Goal: Information Seeking & Learning: Learn about a topic

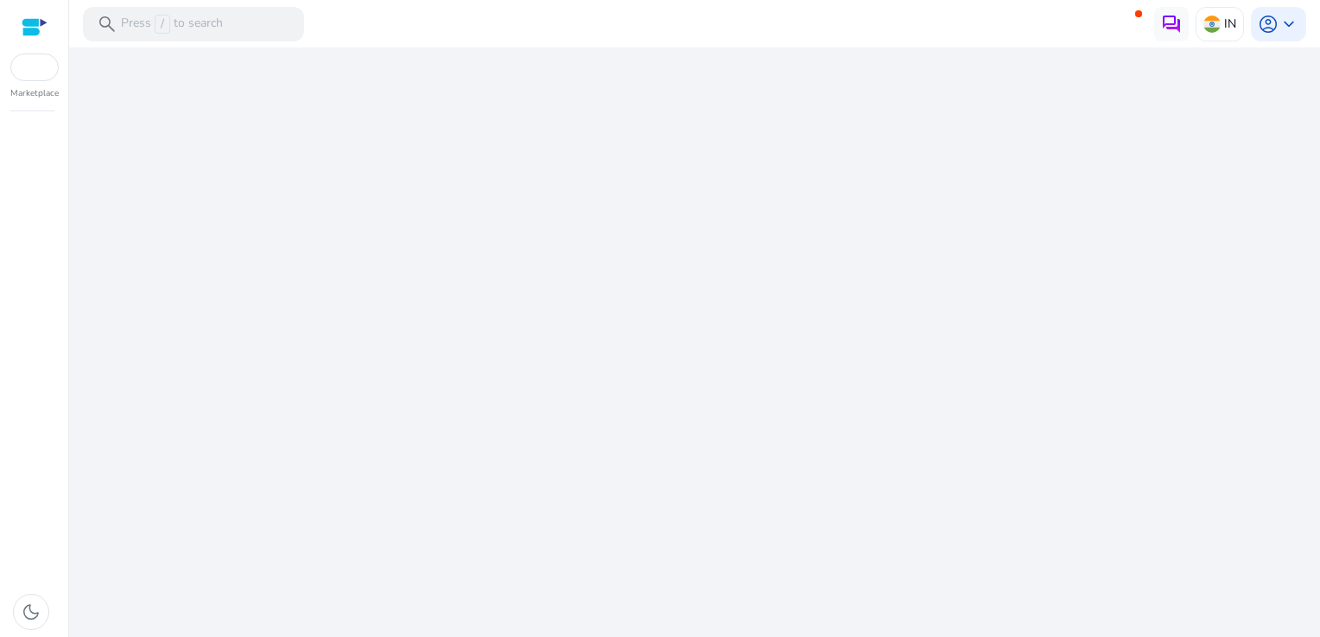
click at [625, 464] on div "We are getting things ready for you..." at bounding box center [694, 343] width 1237 height 590
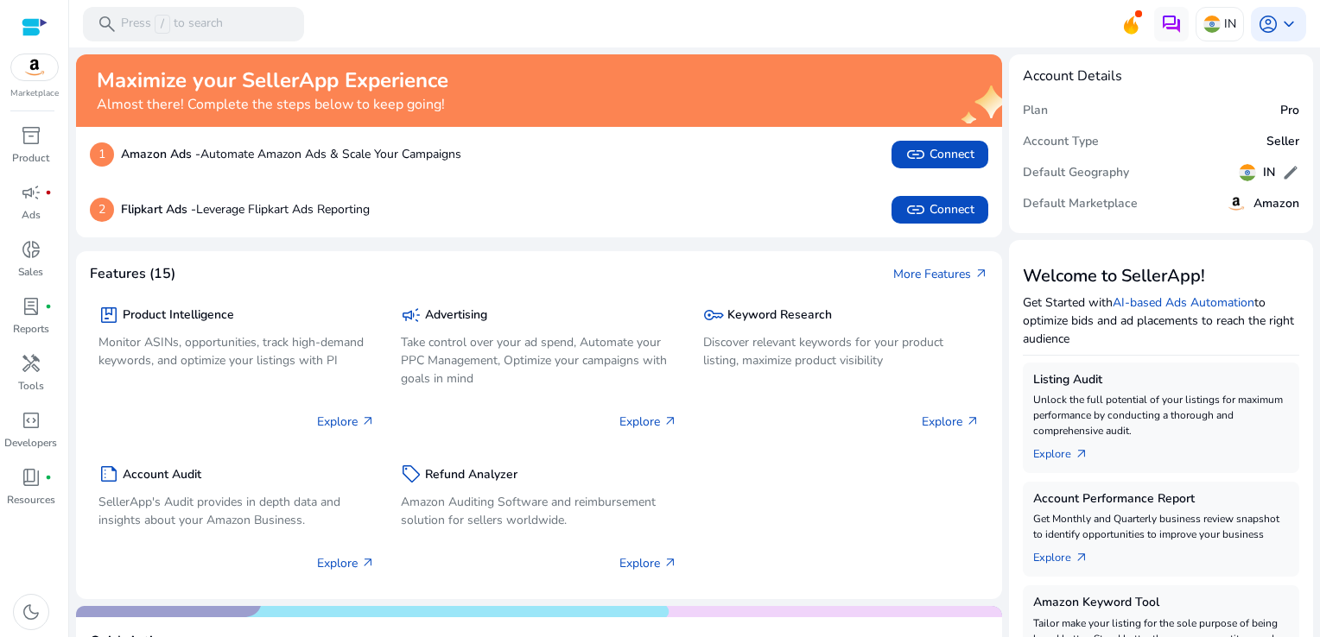
click at [358, 19] on mat-toolbar "search Press / to search IN account_circle keyboard_arrow_down" at bounding box center [694, 24] width 1251 height 48
click at [259, 19] on div "search Press / to search" at bounding box center [193, 24] width 221 height 35
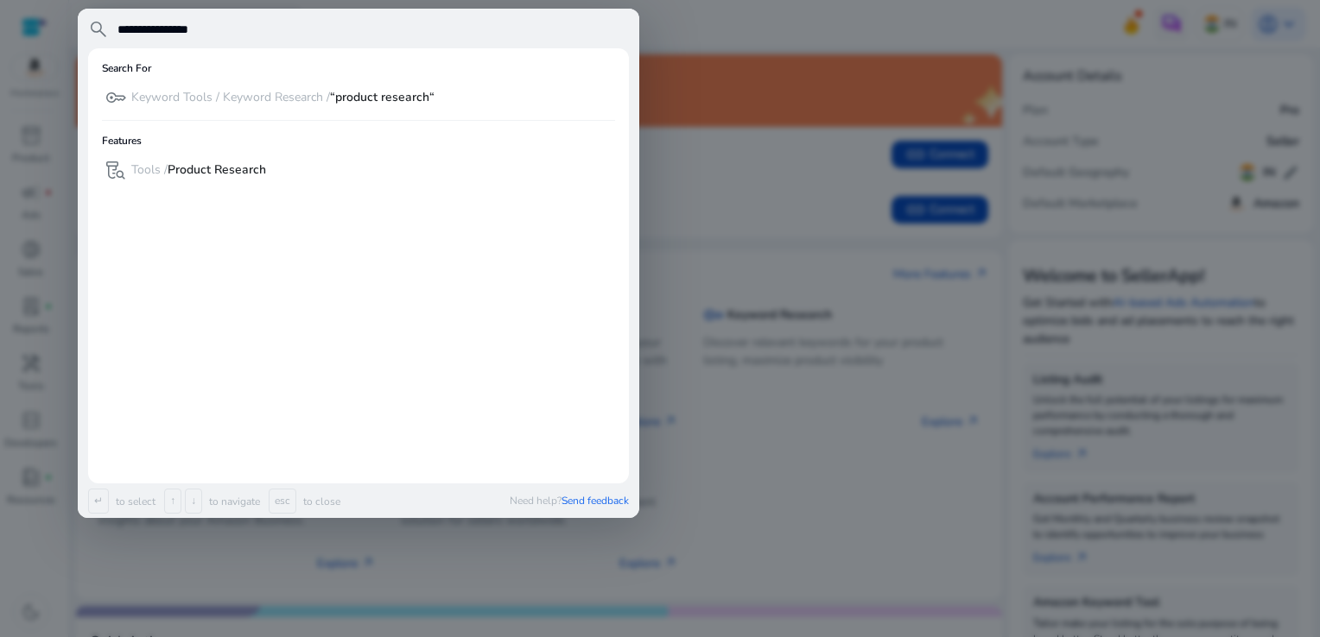
type input "**********"
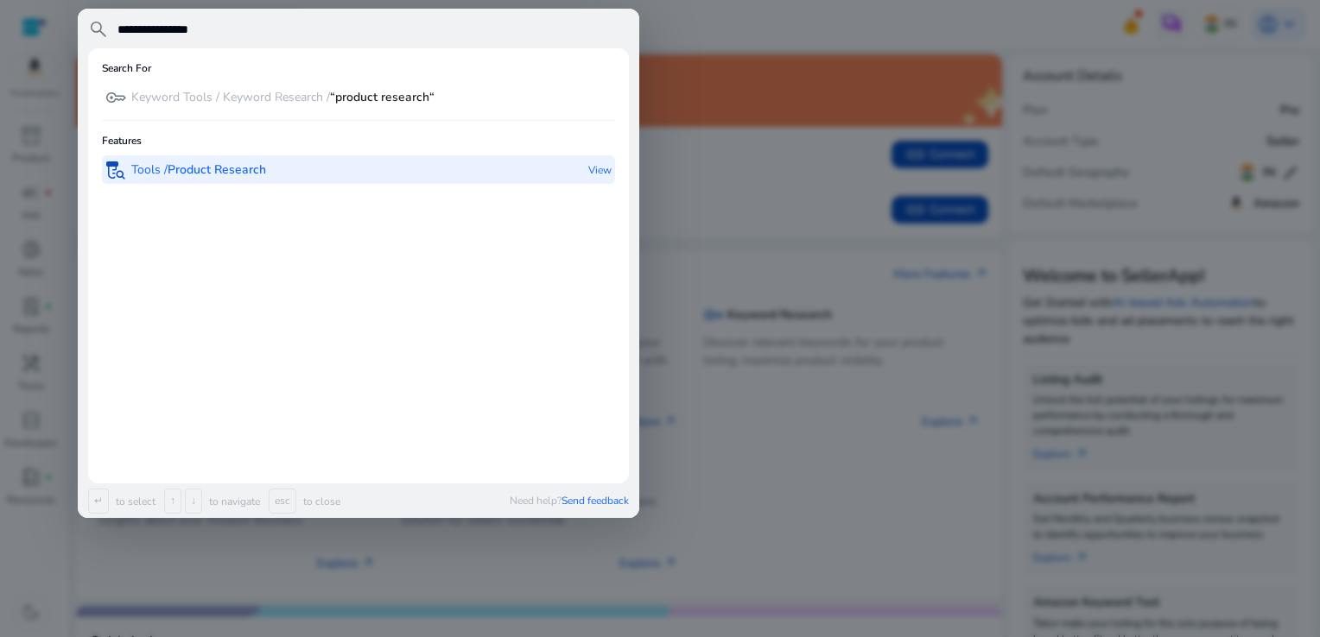
click at [266, 163] on b "Product Research" at bounding box center [217, 170] width 98 height 16
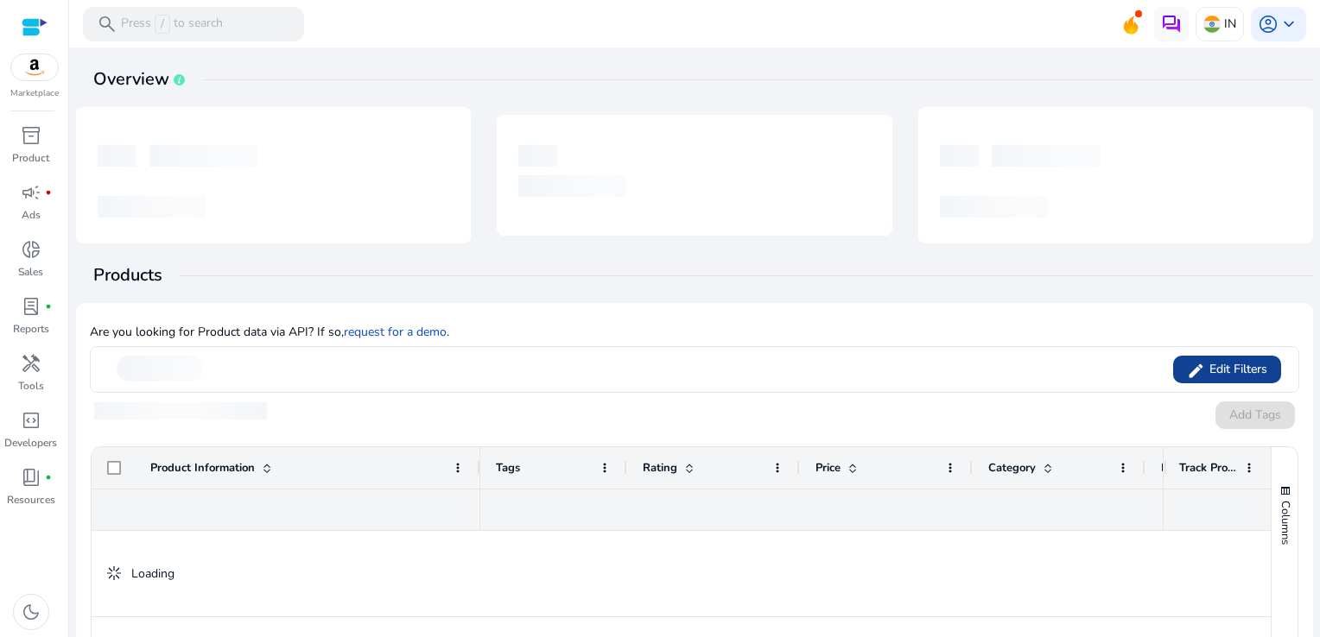
click at [1219, 365] on span "Edit Filters" at bounding box center [1236, 369] width 62 height 17
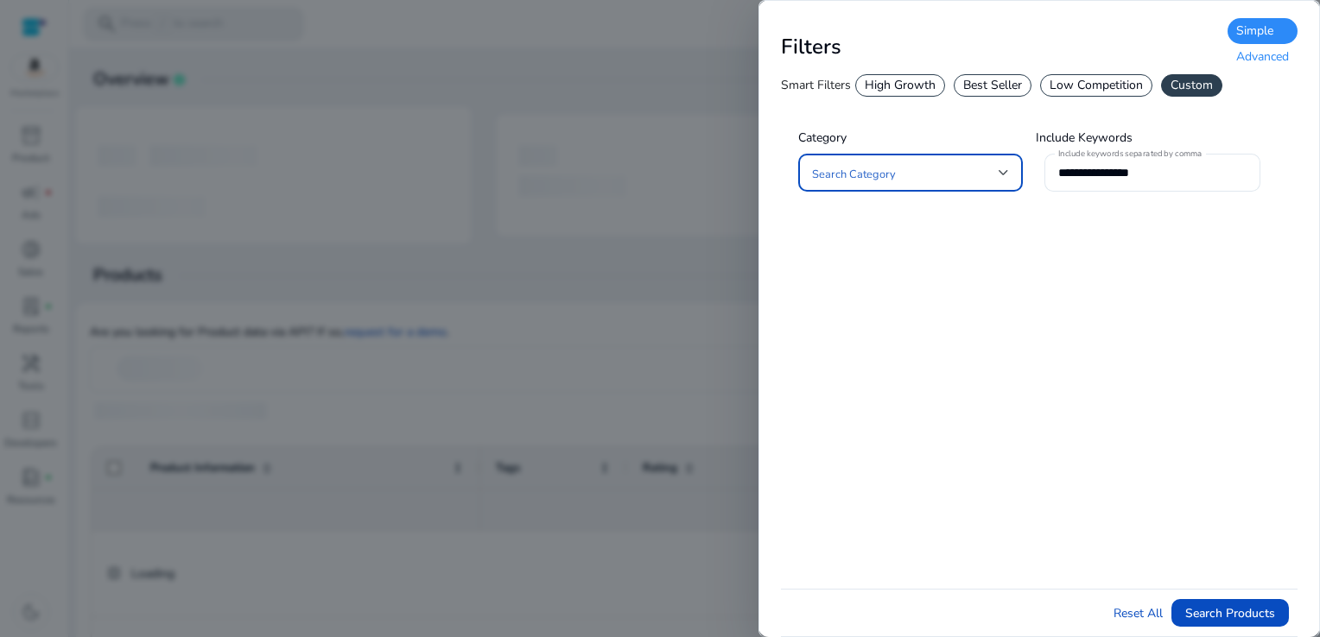
click at [1261, 50] on div "Advanced" at bounding box center [1262, 57] width 70 height 26
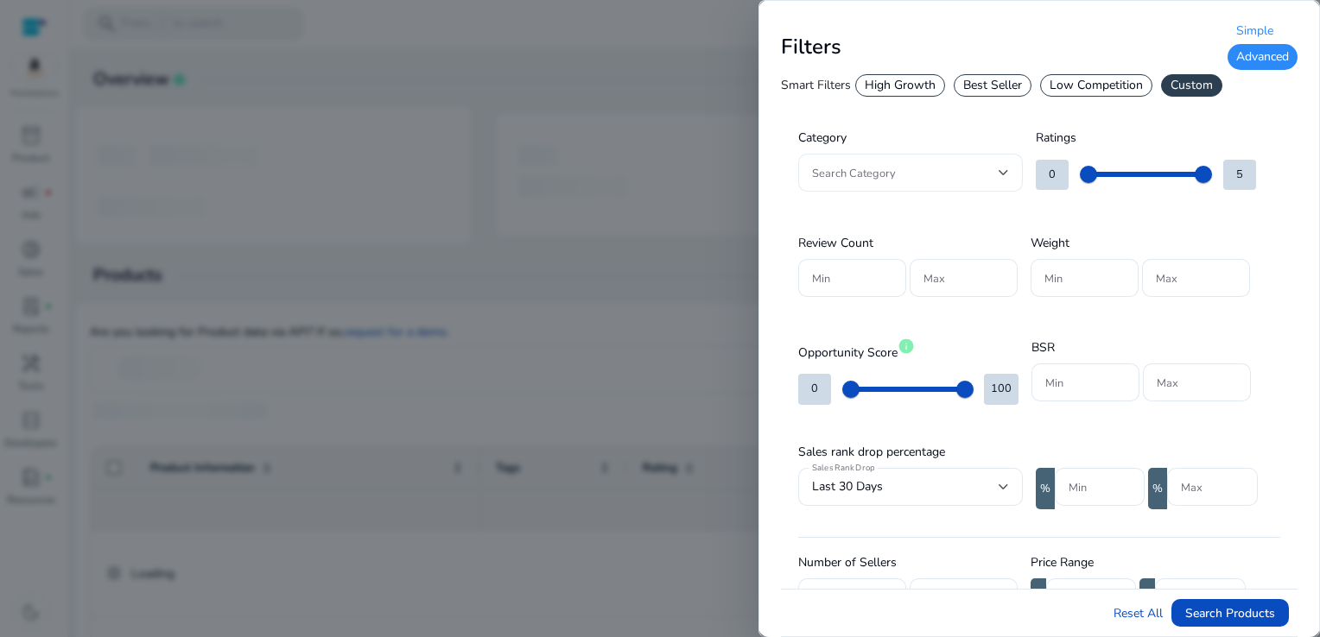
click at [942, 155] on div at bounding box center [910, 173] width 197 height 38
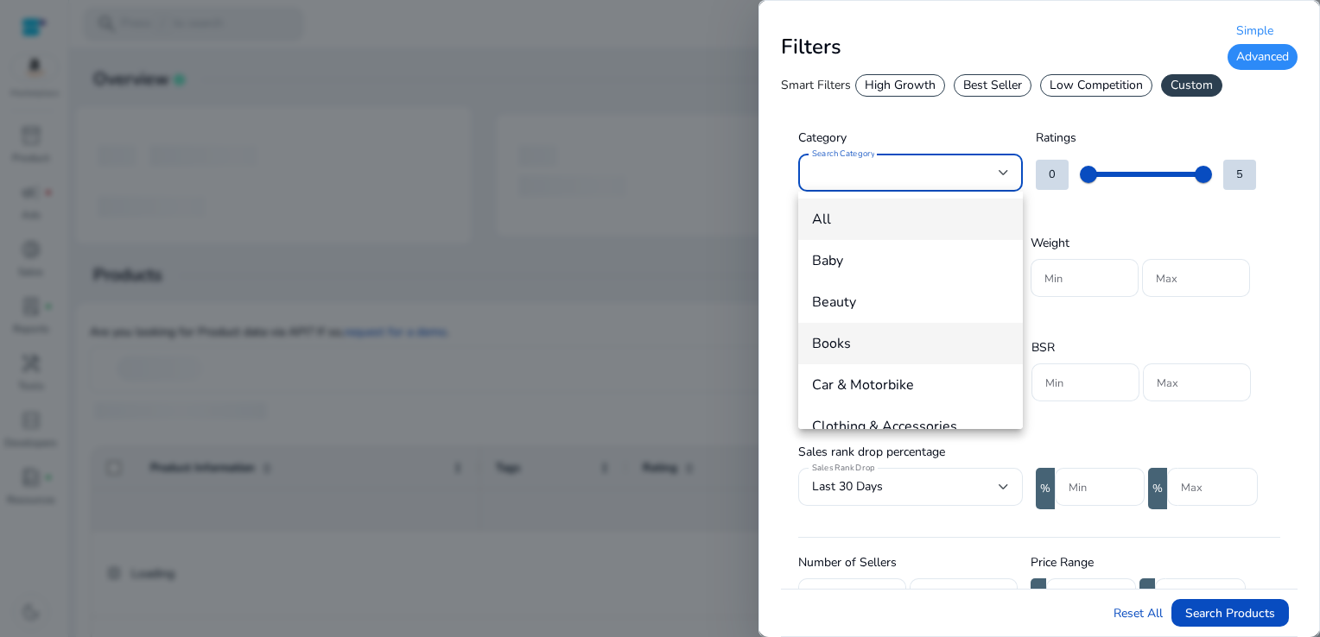
click at [836, 345] on span "Books" at bounding box center [910, 343] width 197 height 19
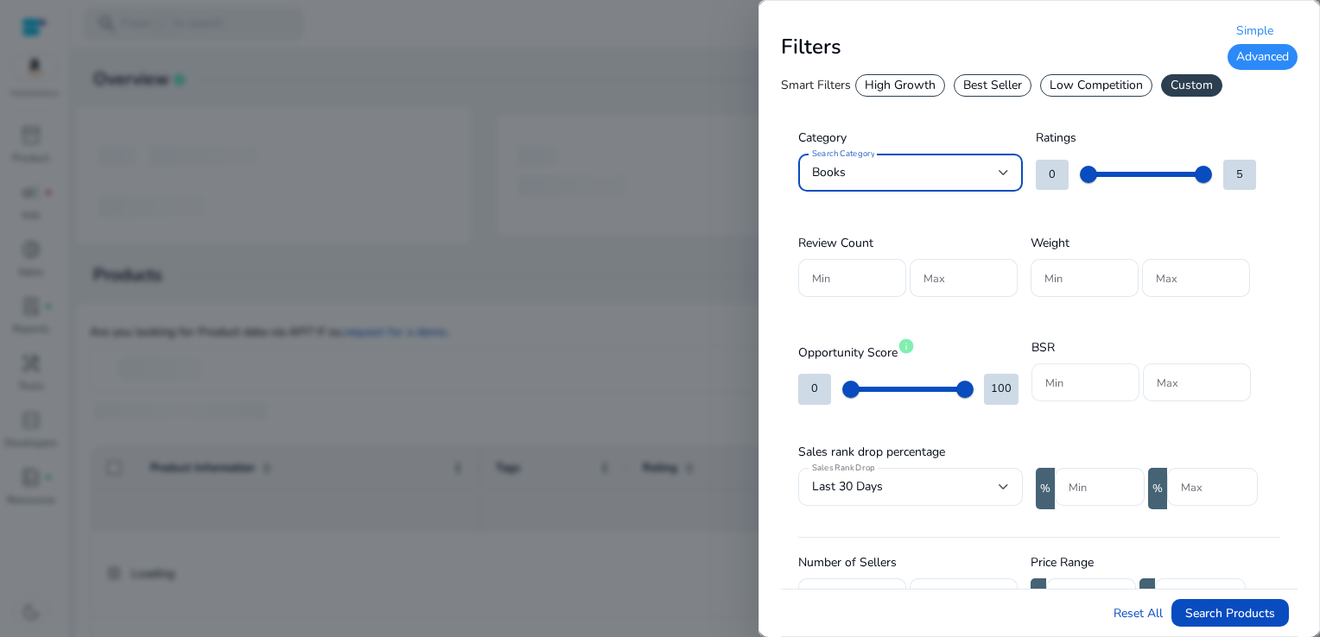
click at [1092, 385] on input "Min" at bounding box center [1085, 382] width 80 height 19
click at [1074, 375] on input "Min" at bounding box center [1085, 382] width 80 height 19
type input "*****"
click at [1188, 385] on input "Max" at bounding box center [1196, 382] width 80 height 19
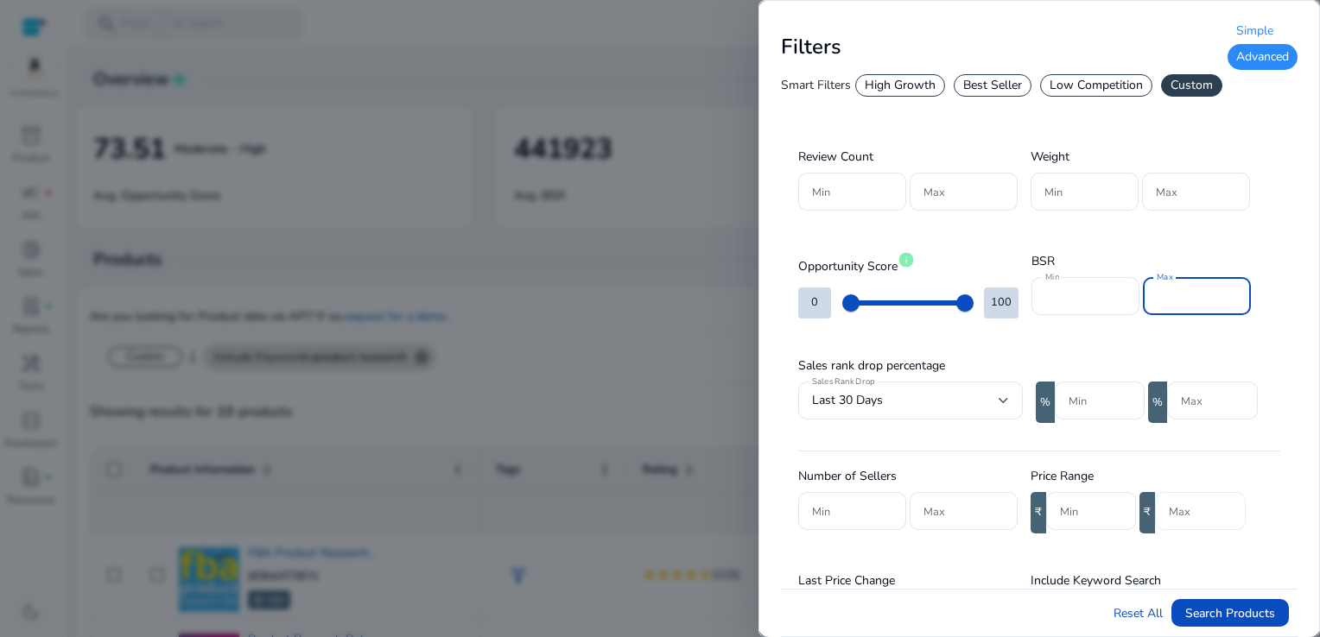
scroll to position [173, 0]
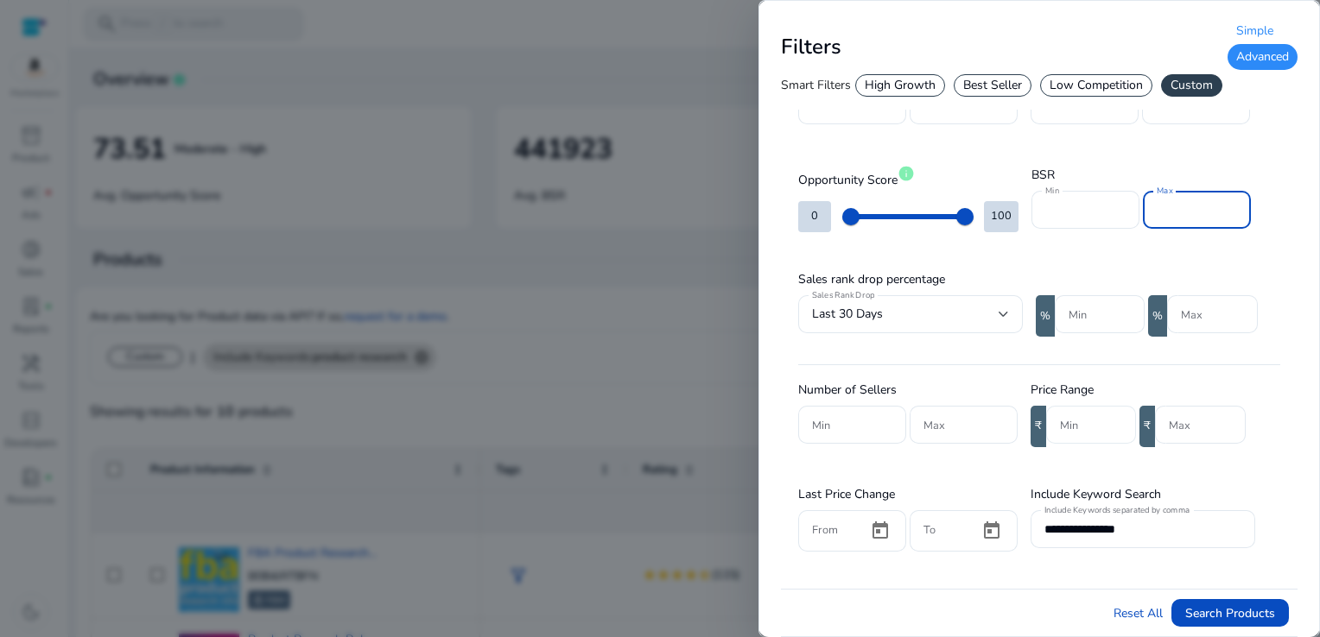
type input "*****"
click at [1077, 419] on input "Min" at bounding box center [1091, 424] width 62 height 19
type input "***"
click at [1154, 531] on input "**********" at bounding box center [1142, 529] width 197 height 19
type input "*"
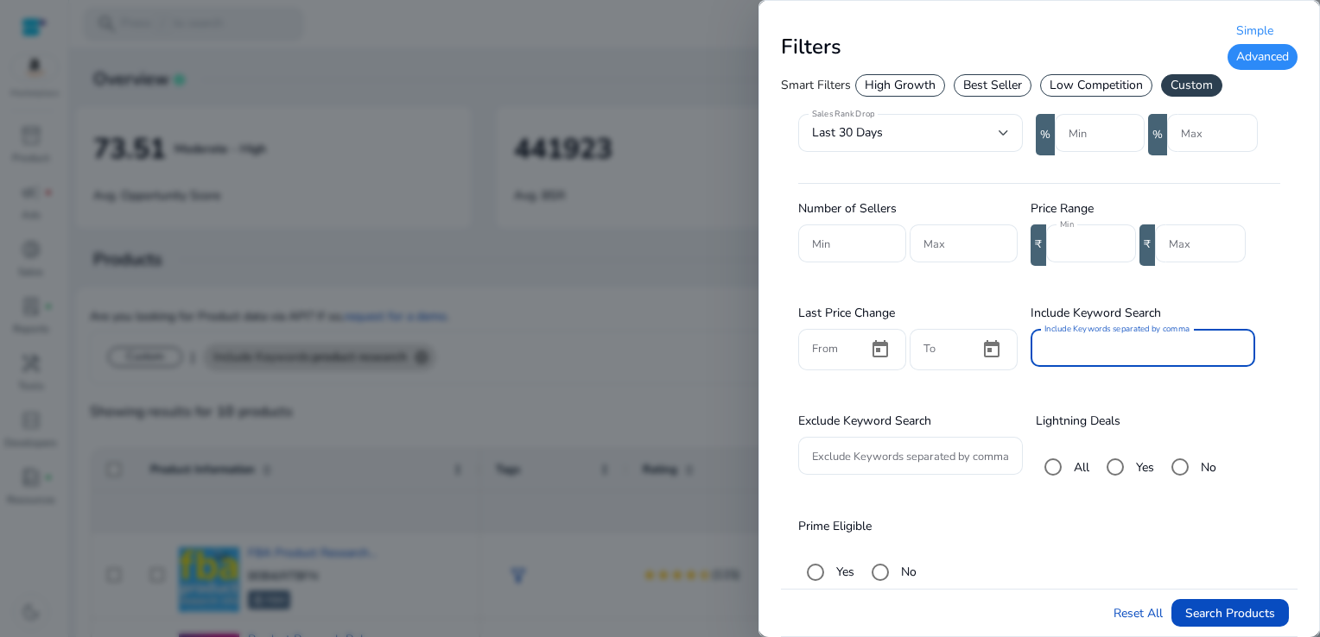
scroll to position [363, 0]
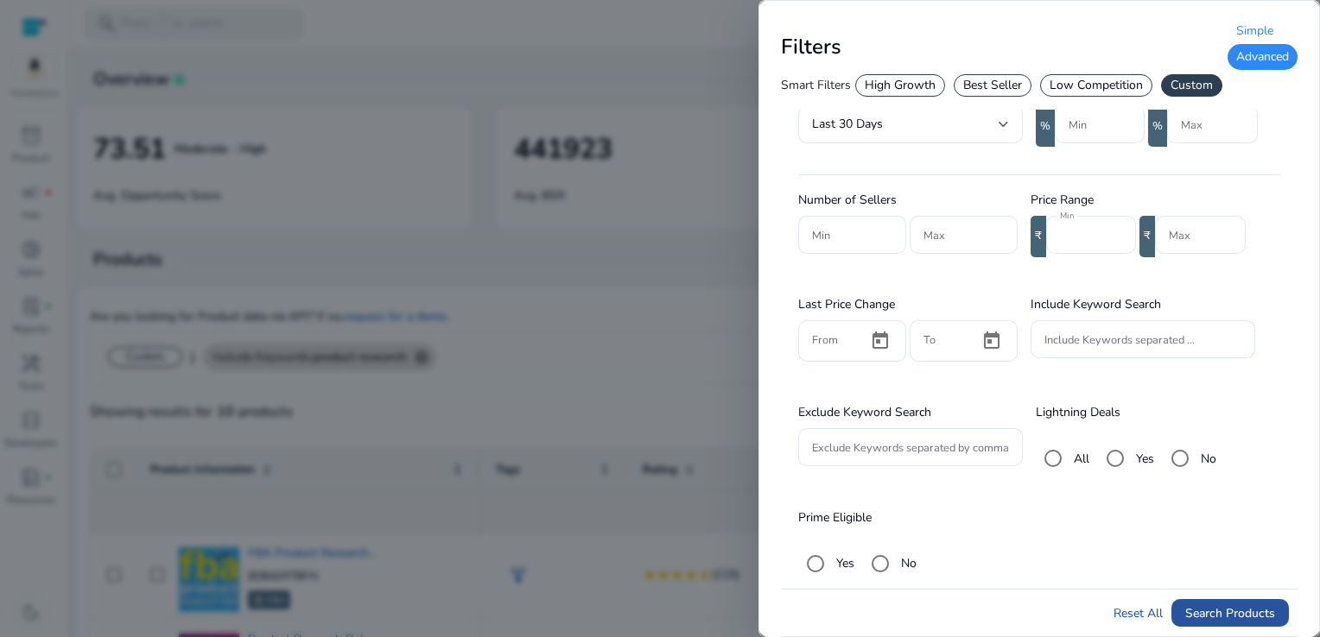
click at [1189, 608] on span "Search Products" at bounding box center [1230, 614] width 90 height 18
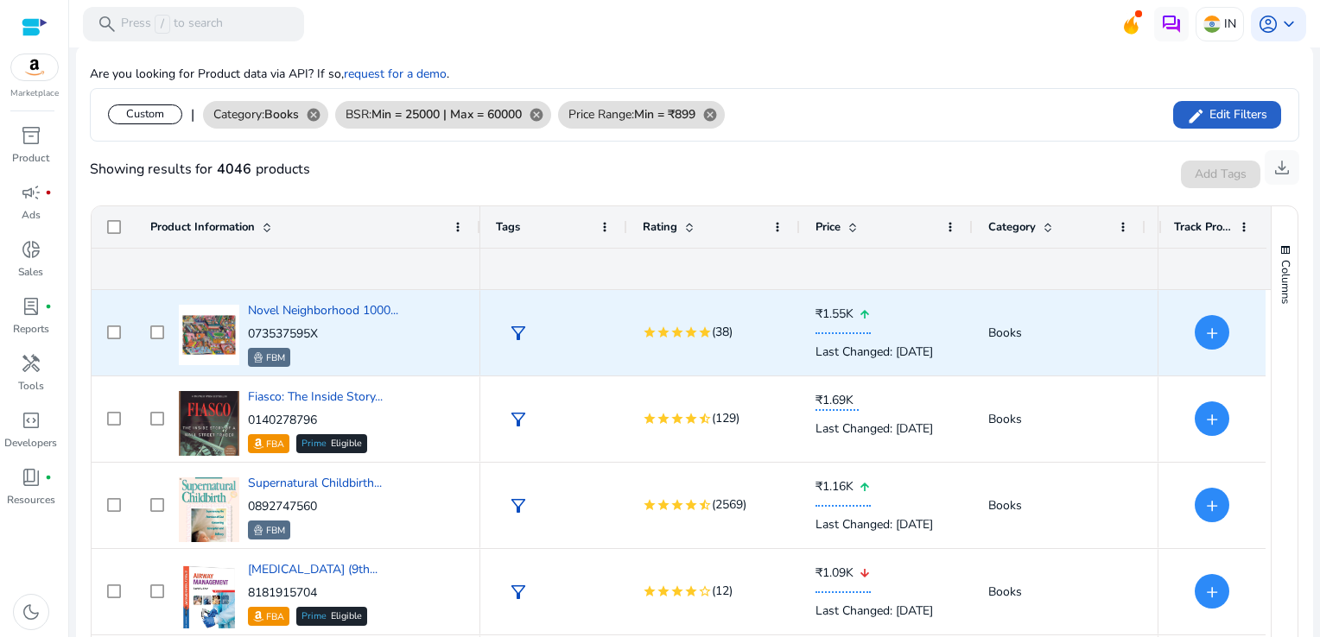
scroll to position [691, 0]
drag, startPoint x: 329, startPoint y: 335, endPoint x: 250, endPoint y: 331, distance: 79.6
click at [250, 331] on p "073537595X" at bounding box center [323, 334] width 150 height 17
copy p "073537595X"
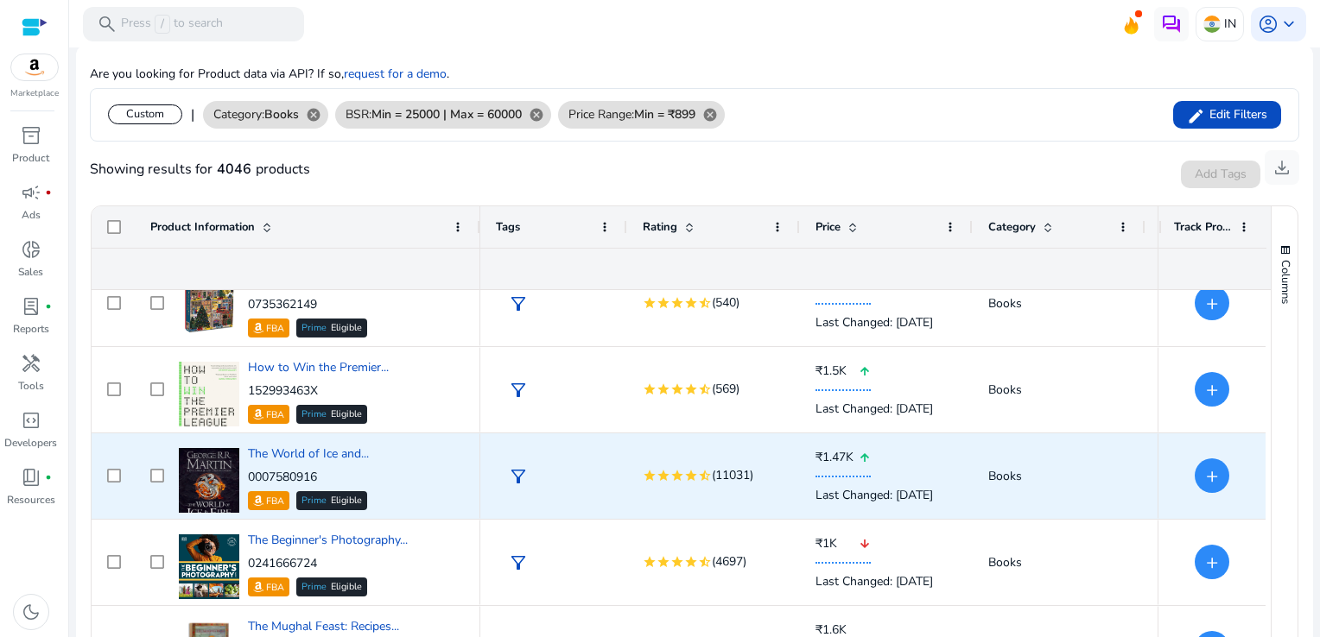
scroll to position [86, 0]
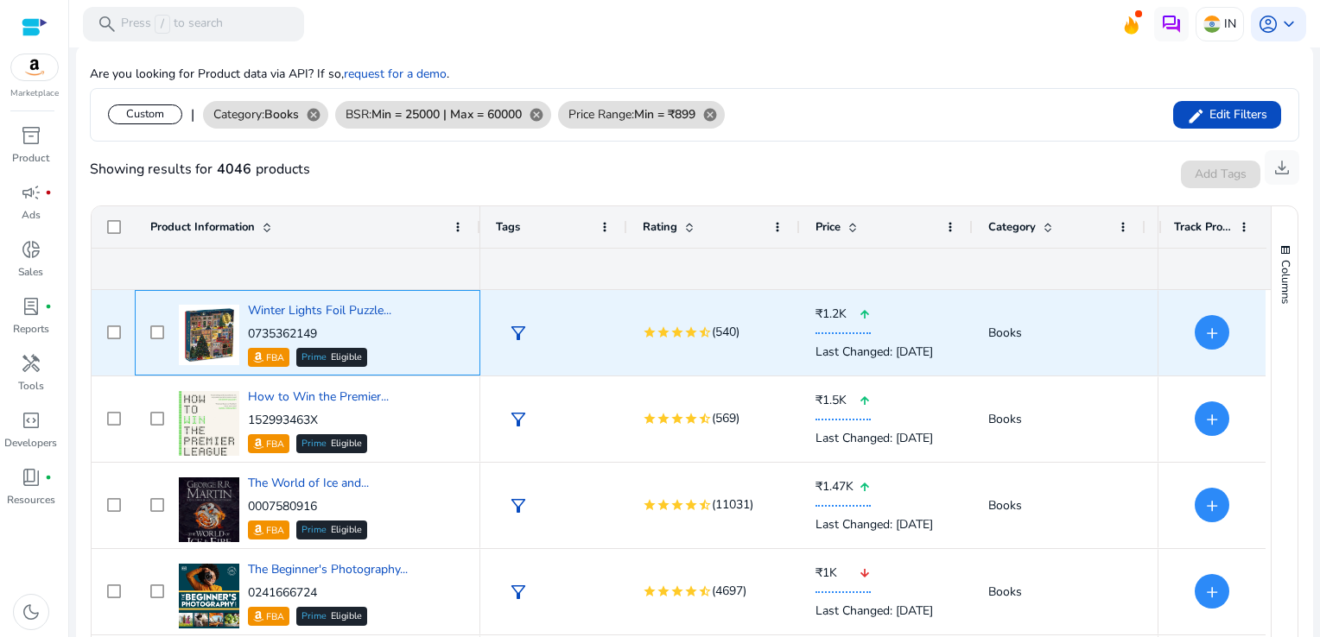
drag, startPoint x: 330, startPoint y: 332, endPoint x: 250, endPoint y: 336, distance: 80.4
click at [250, 336] on p "0735362149" at bounding box center [319, 334] width 143 height 17
copy p "0735362149"
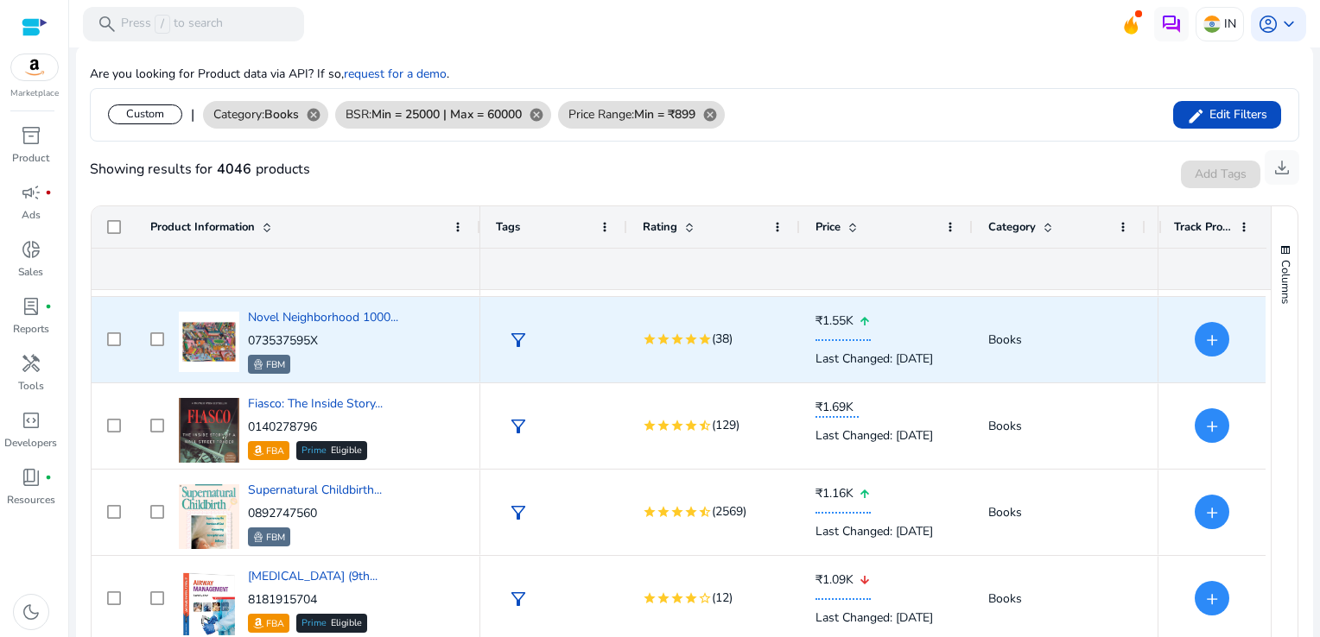
scroll to position [0, 0]
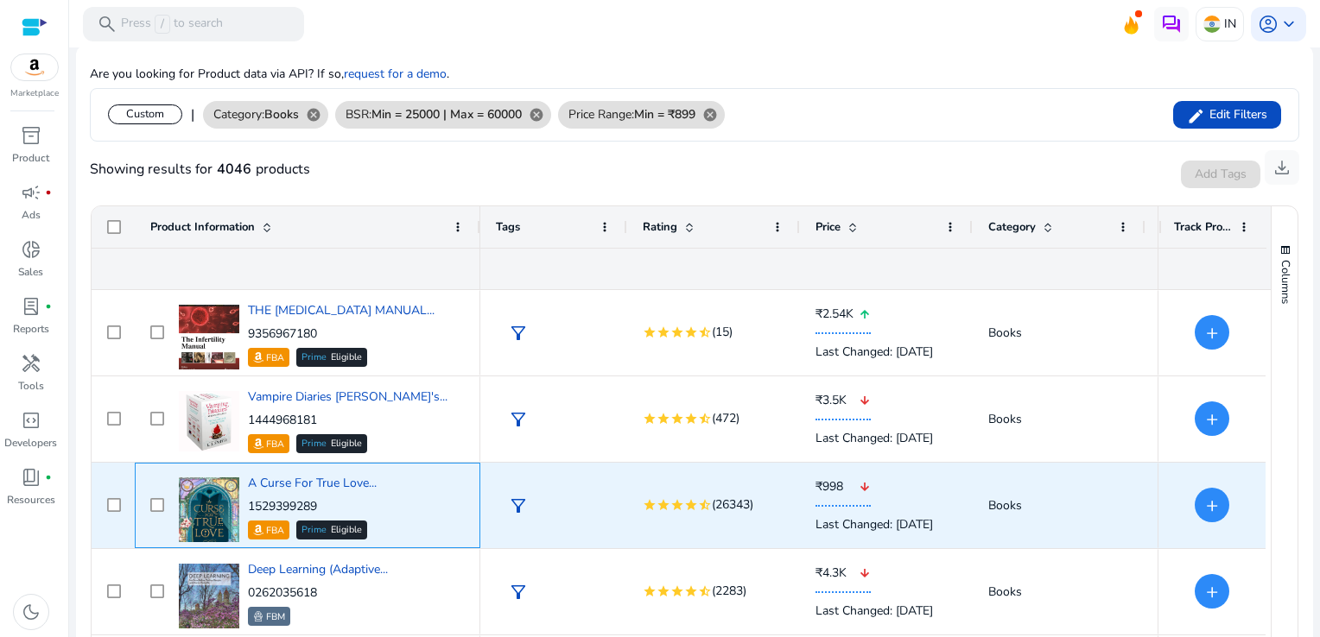
drag, startPoint x: 325, startPoint y: 501, endPoint x: 251, endPoint y: 506, distance: 73.6
click at [251, 506] on p "1529399289" at bounding box center [312, 506] width 129 height 17
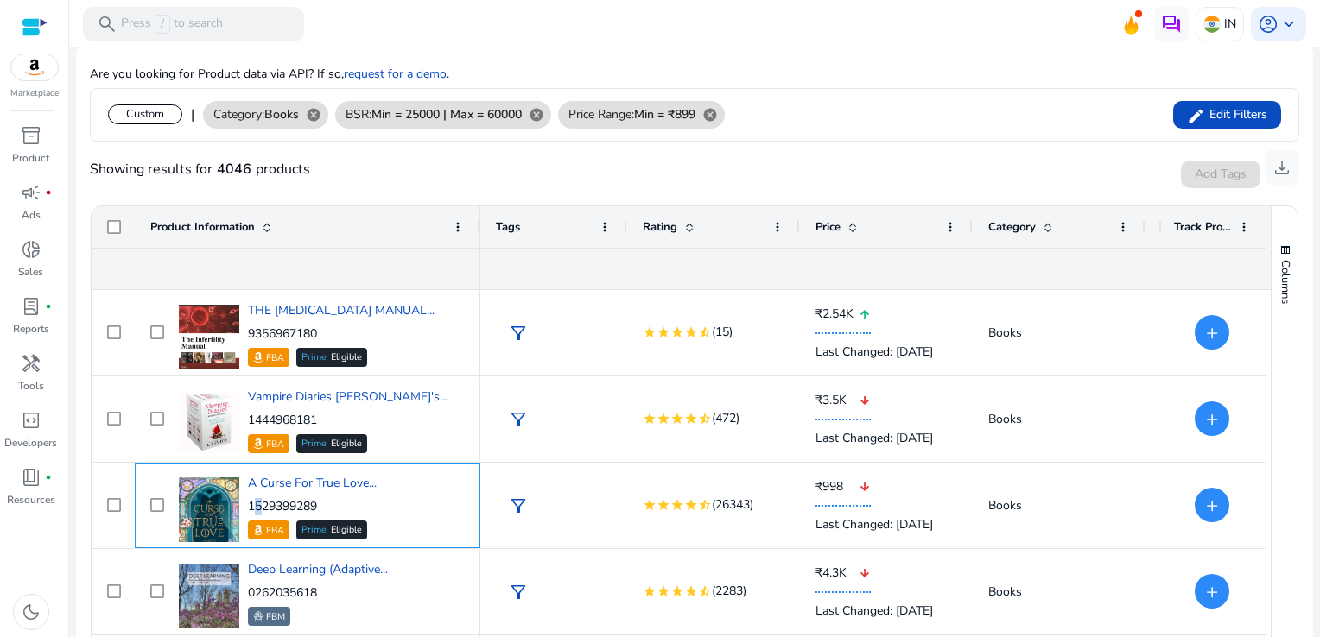
click at [332, 501] on p "1529399289" at bounding box center [312, 506] width 129 height 17
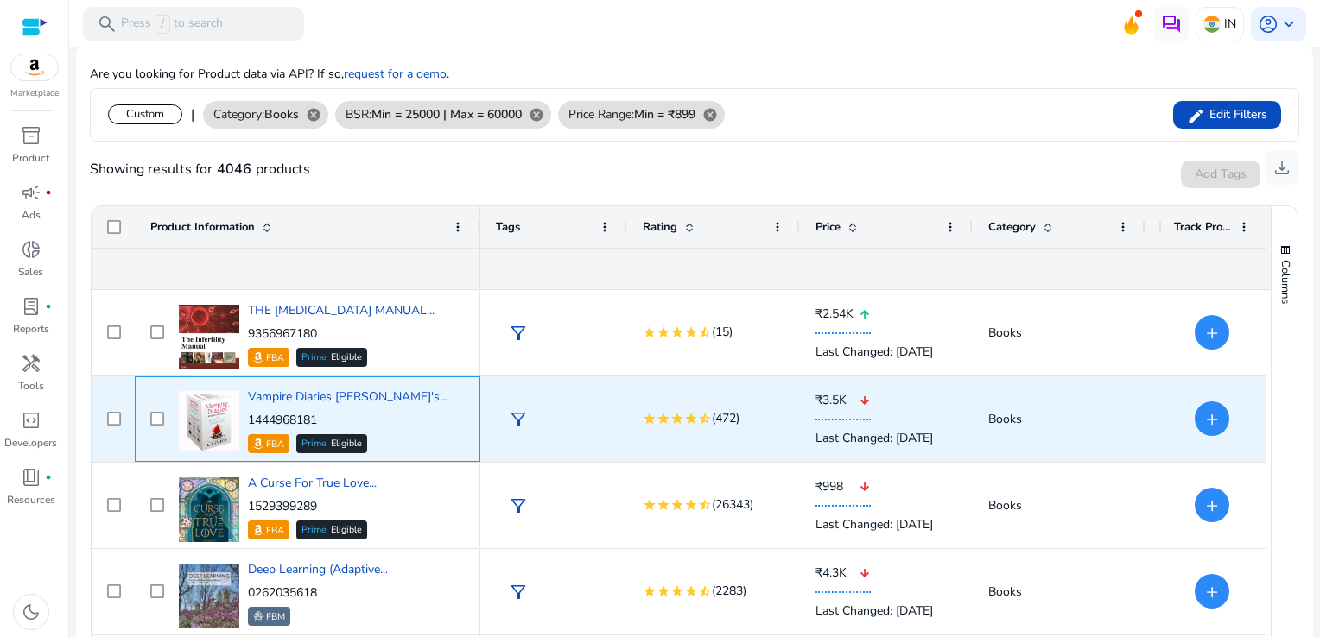
drag, startPoint x: 332, startPoint y: 421, endPoint x: 247, endPoint y: 418, distance: 84.7
click at [248, 418] on p "1444968181" at bounding box center [348, 420] width 200 height 17
copy p "1444968181"
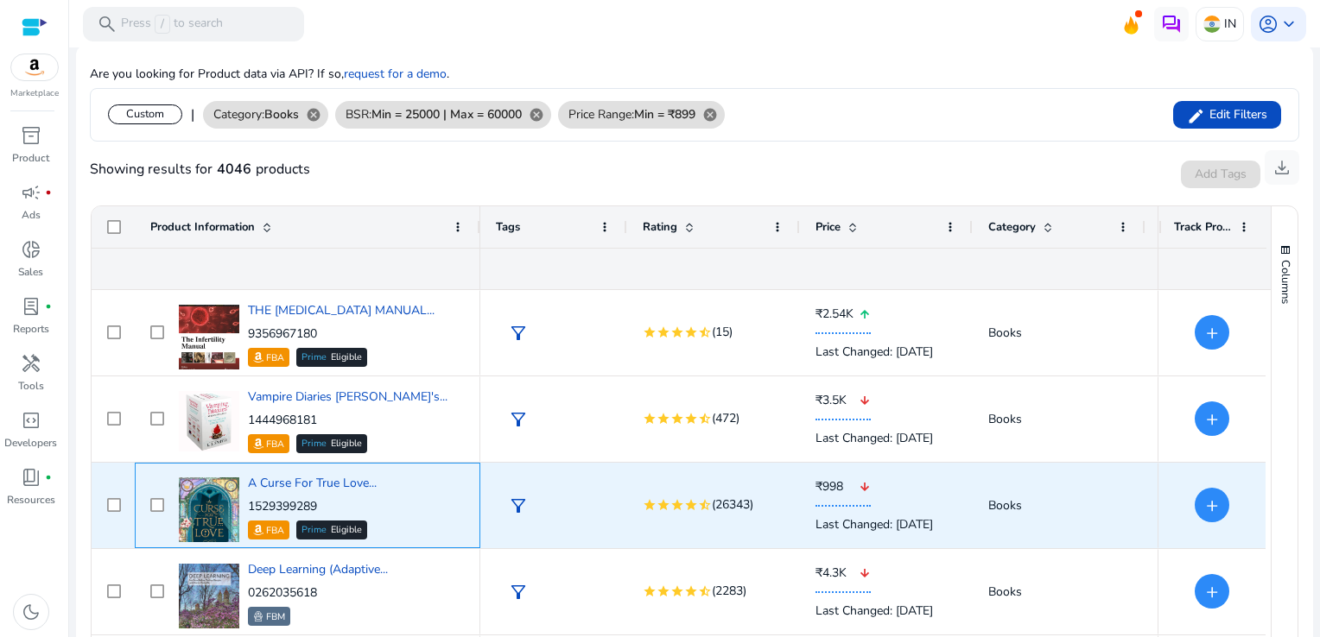
drag, startPoint x: 333, startPoint y: 505, endPoint x: 249, endPoint y: 509, distance: 83.9
click at [249, 509] on p "1529399289" at bounding box center [312, 506] width 129 height 17
copy p "1529399289"
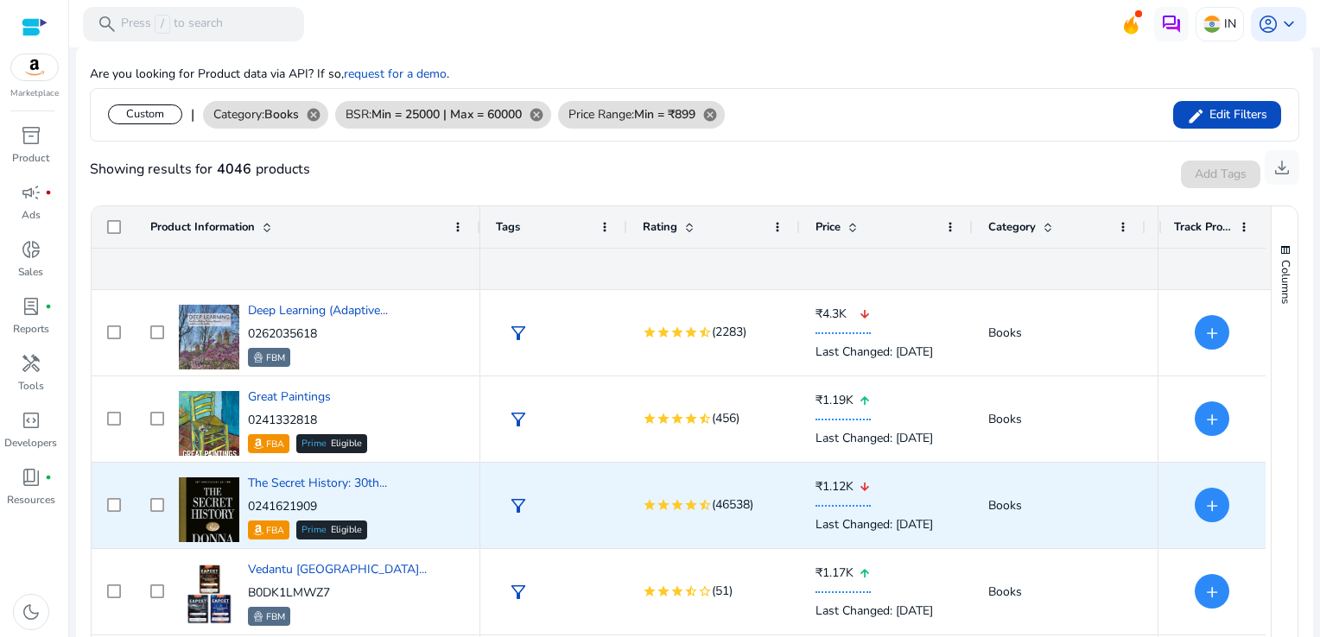
scroll to position [1382, 0]
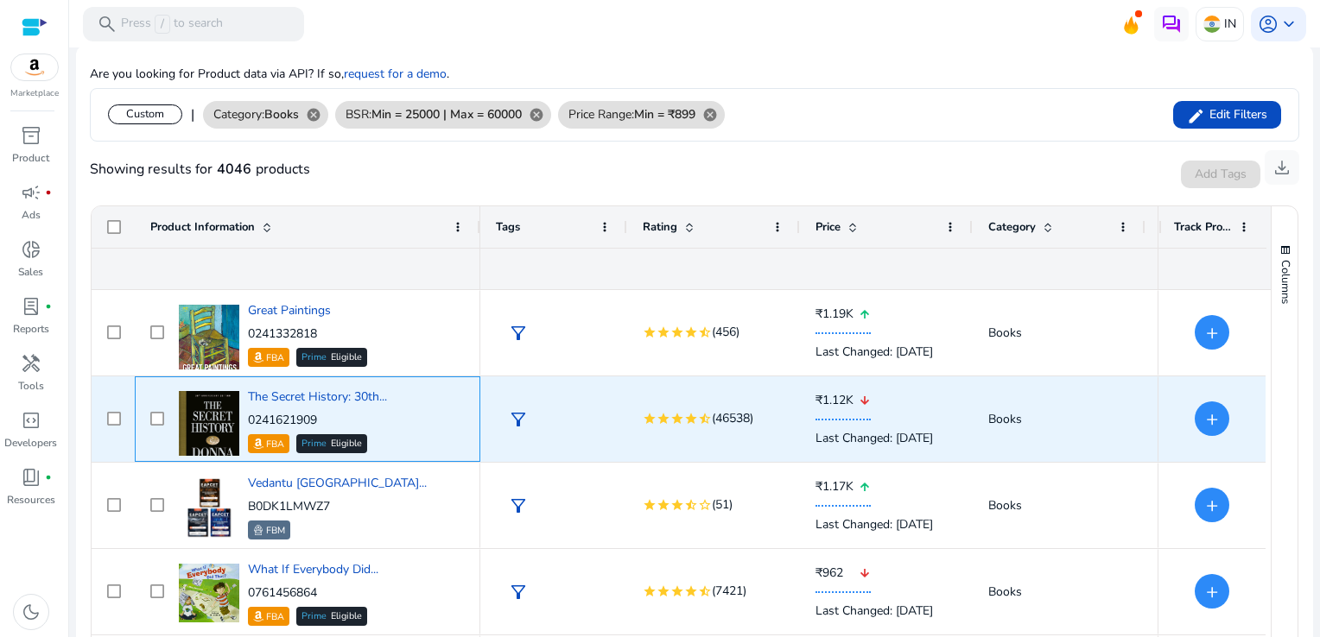
drag, startPoint x: 336, startPoint y: 421, endPoint x: 249, endPoint y: 419, distance: 87.3
click at [249, 419] on p "0241621909" at bounding box center [317, 420] width 139 height 17
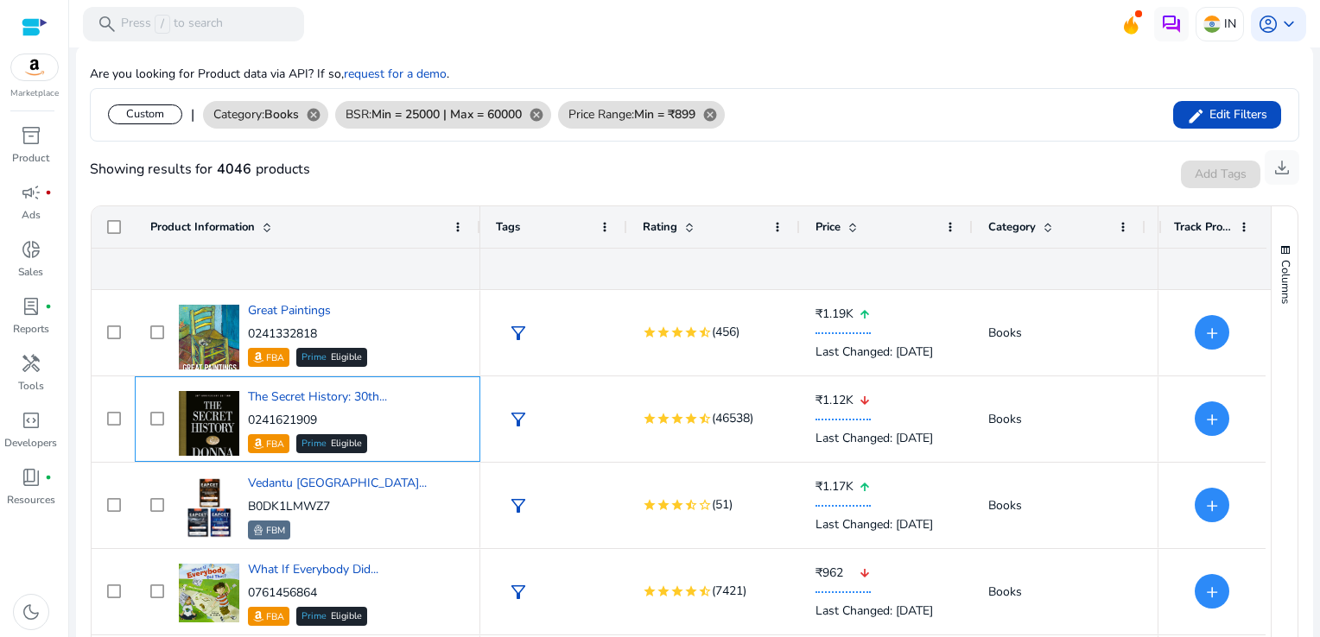
copy p "0241621909"
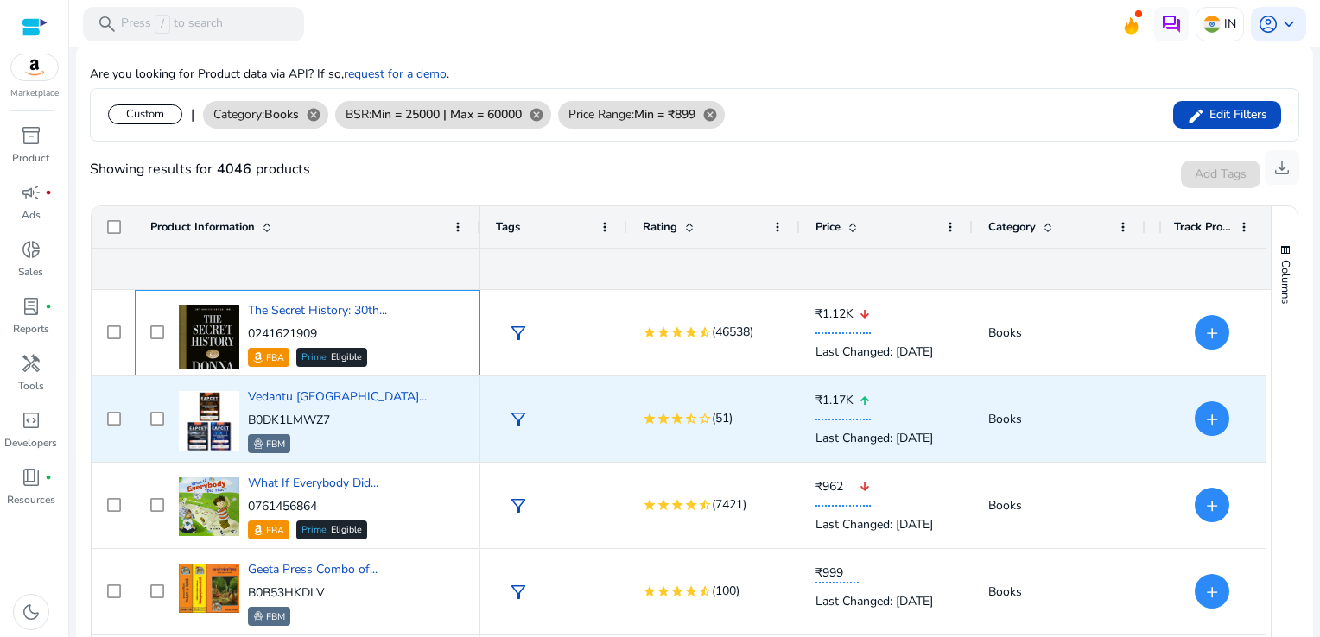
scroll to position [1555, 0]
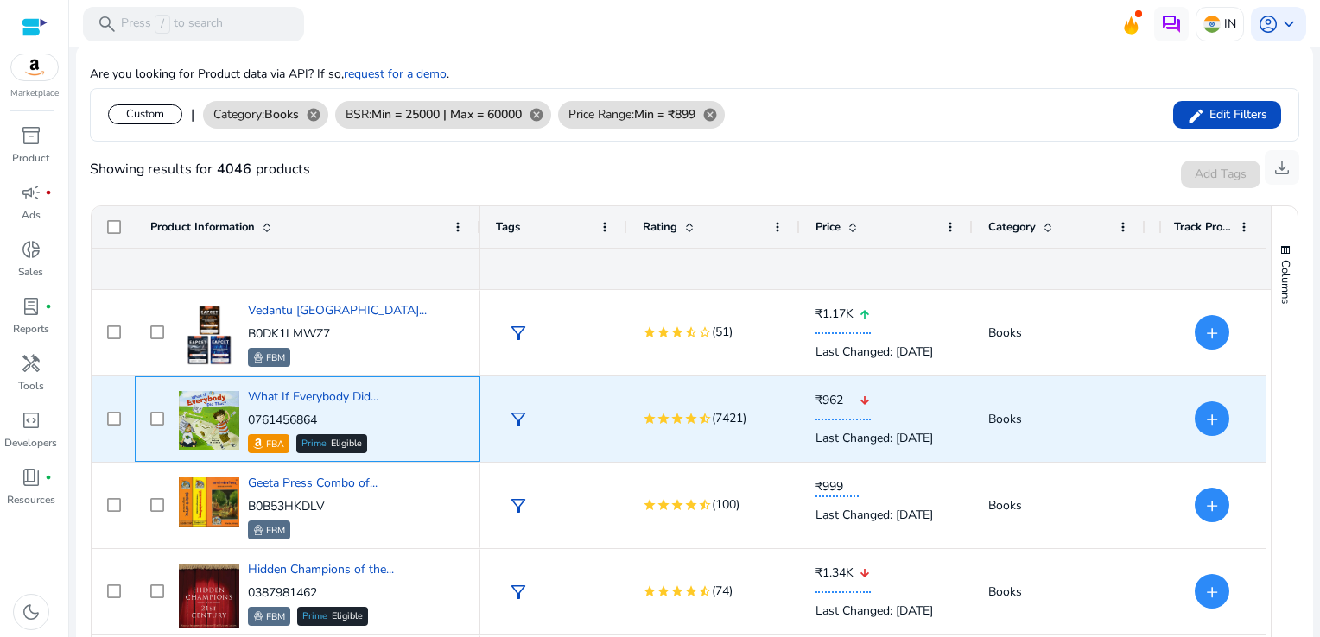
drag, startPoint x: 324, startPoint y: 422, endPoint x: 247, endPoint y: 418, distance: 77.0
click at [248, 418] on p "0761456864" at bounding box center [313, 420] width 130 height 17
copy p "0761456864"
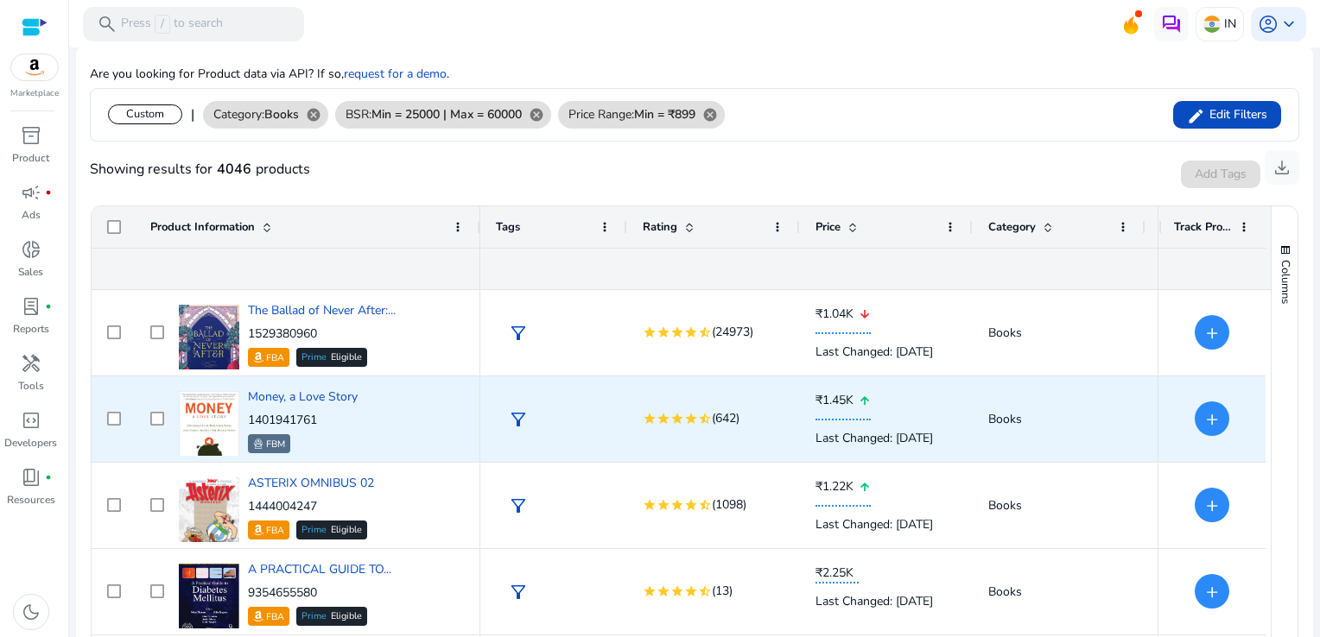
scroll to position [1987, 0]
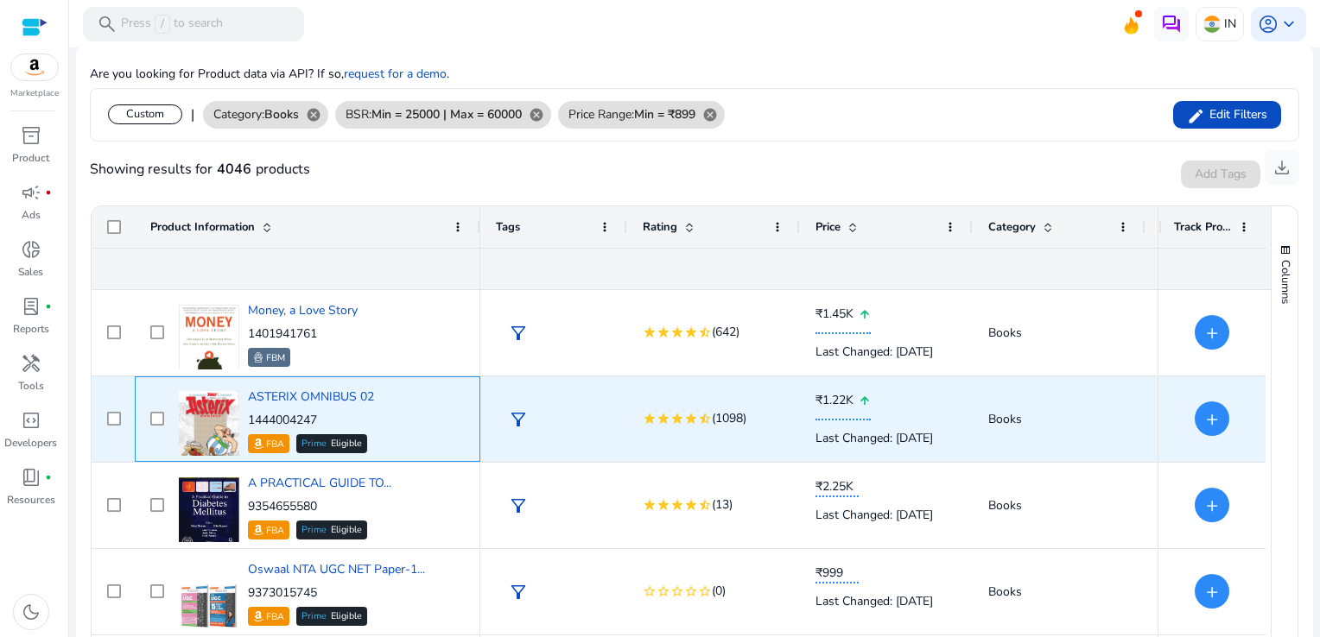
drag, startPoint x: 338, startPoint y: 421, endPoint x: 250, endPoint y: 425, distance: 88.2
click at [250, 425] on p "1444004247" at bounding box center [311, 420] width 126 height 17
copy p "1444004247"
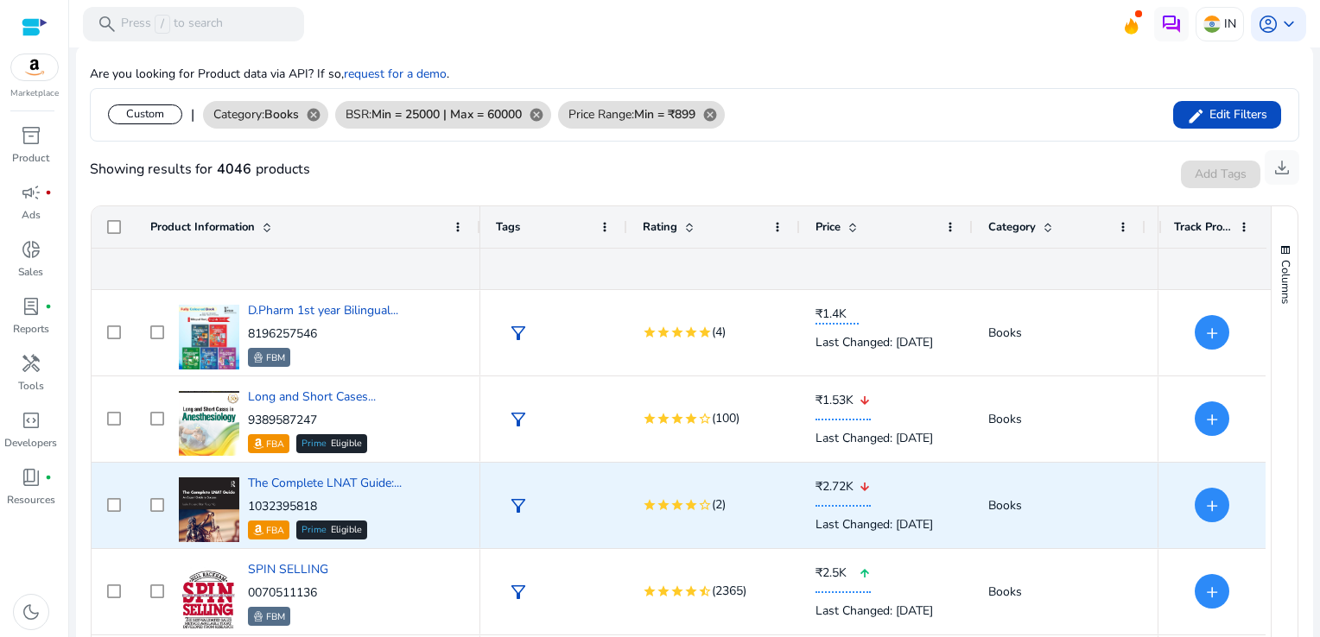
scroll to position [2937, 0]
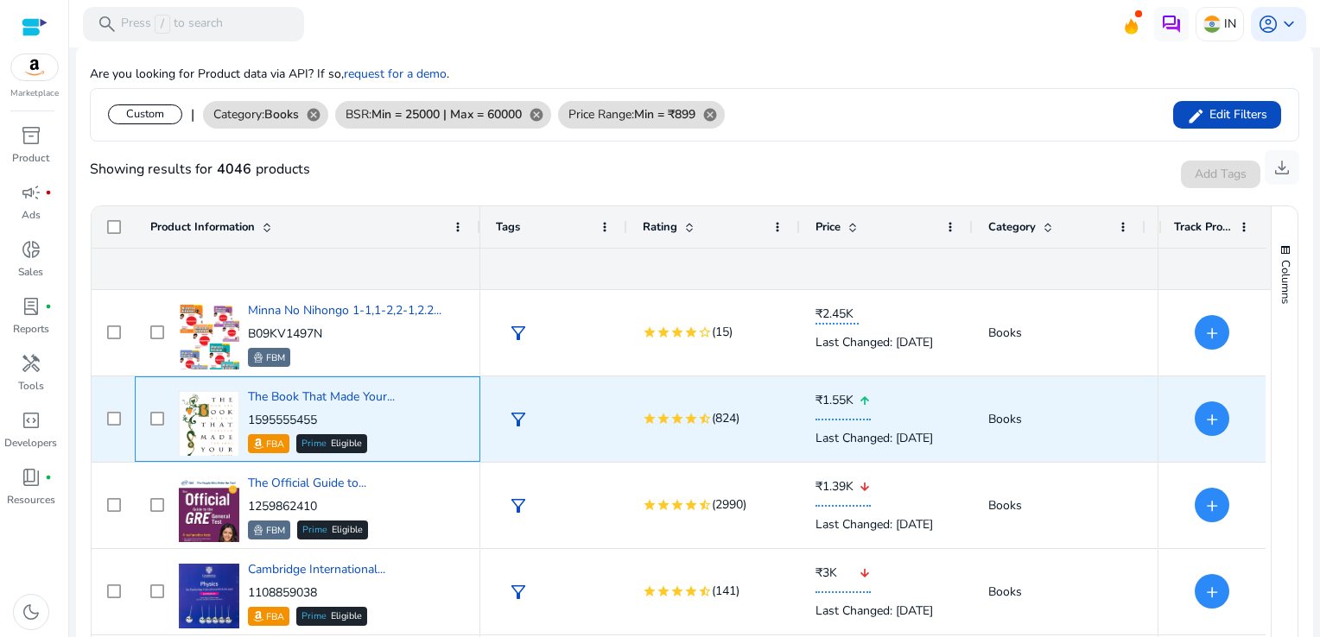
drag, startPoint x: 342, startPoint y: 419, endPoint x: 247, endPoint y: 420, distance: 95.0
click at [248, 420] on p "1595555455" at bounding box center [321, 420] width 147 height 17
copy p "1595555455"
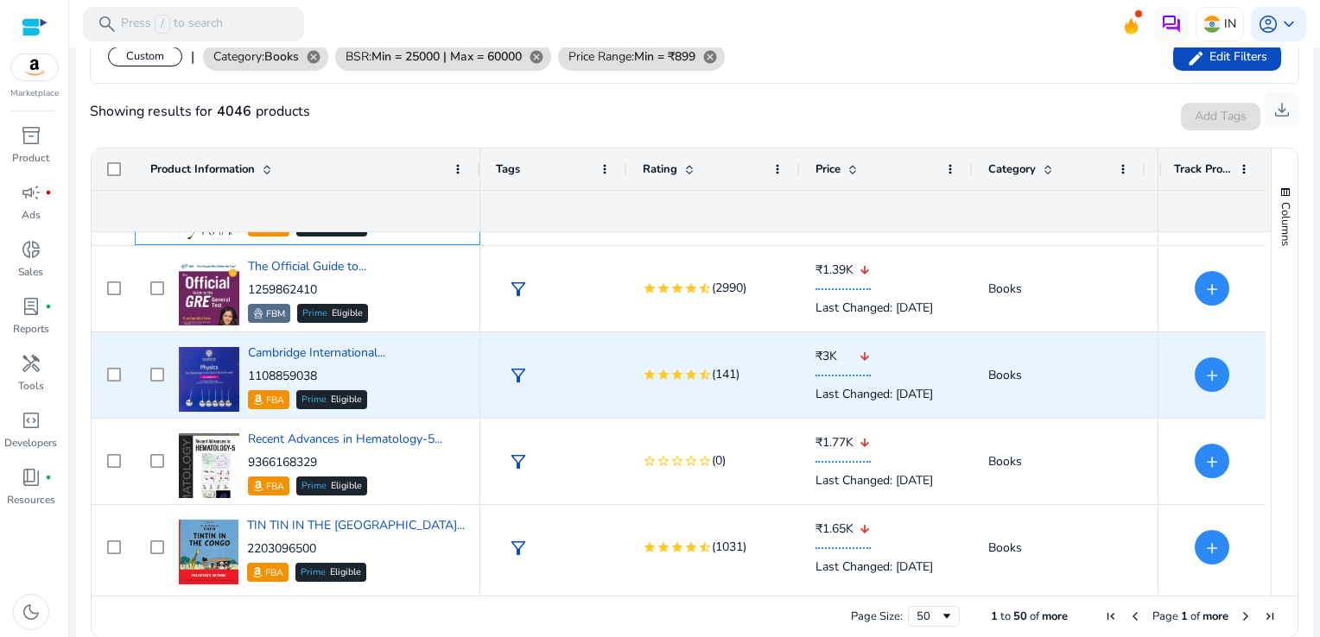
scroll to position [322, 0]
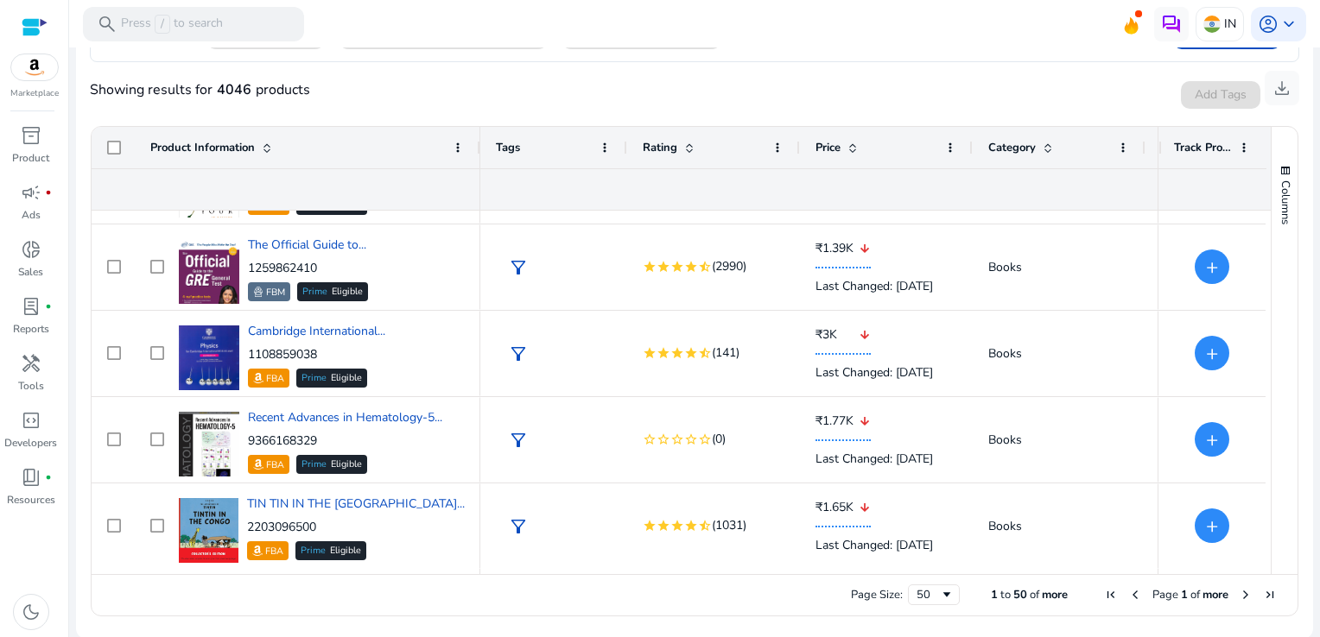
click at [1239, 593] on span "Next Page" at bounding box center [1246, 595] width 14 height 14
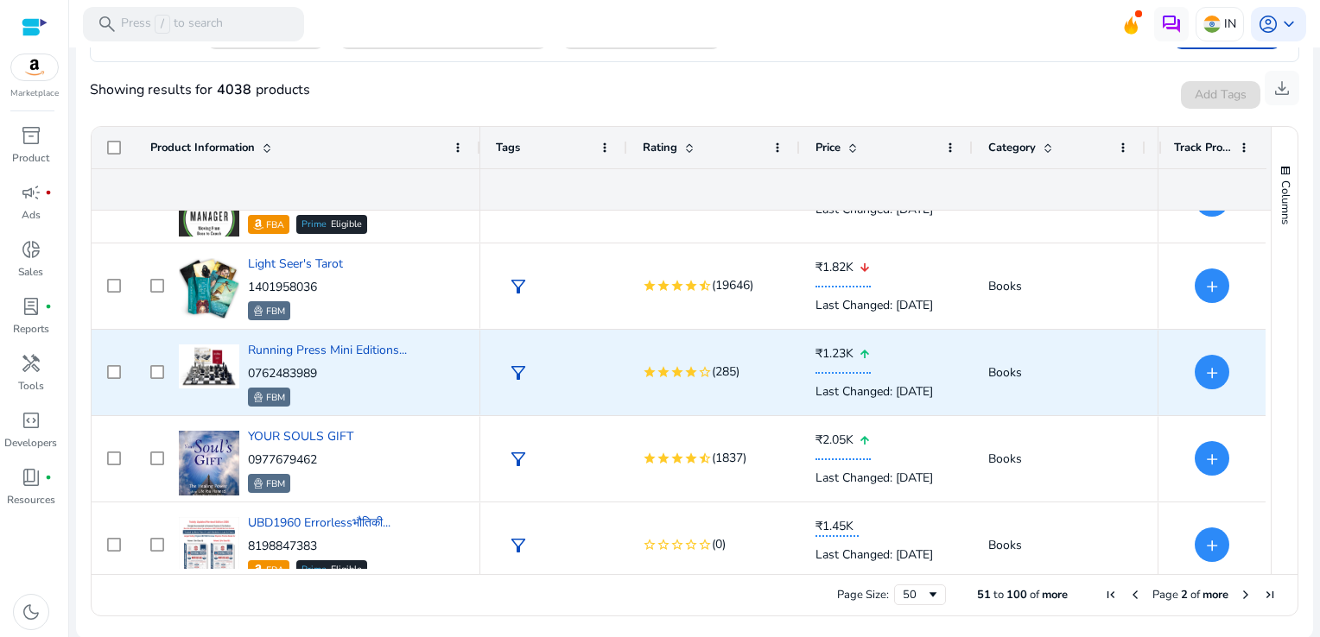
scroll to position [518, 0]
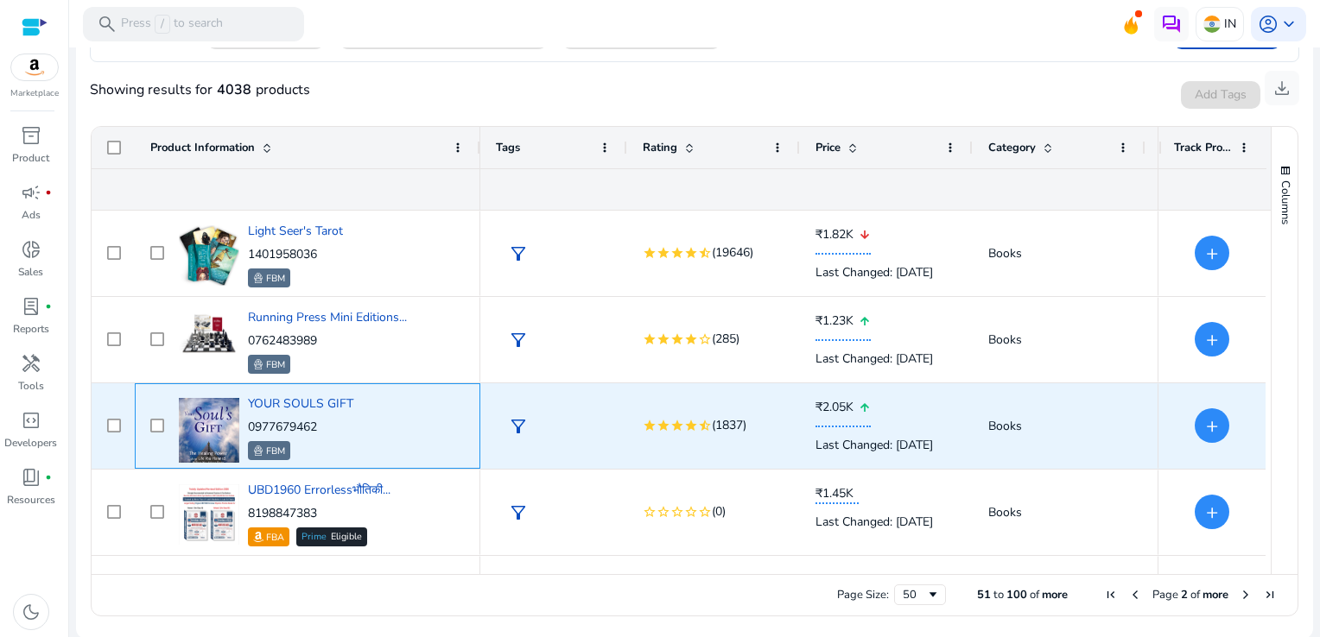
drag, startPoint x: 325, startPoint y: 422, endPoint x: 249, endPoint y: 429, distance: 76.3
click at [249, 429] on p "0977679462" at bounding box center [300, 427] width 105 height 17
copy p "0977679462"
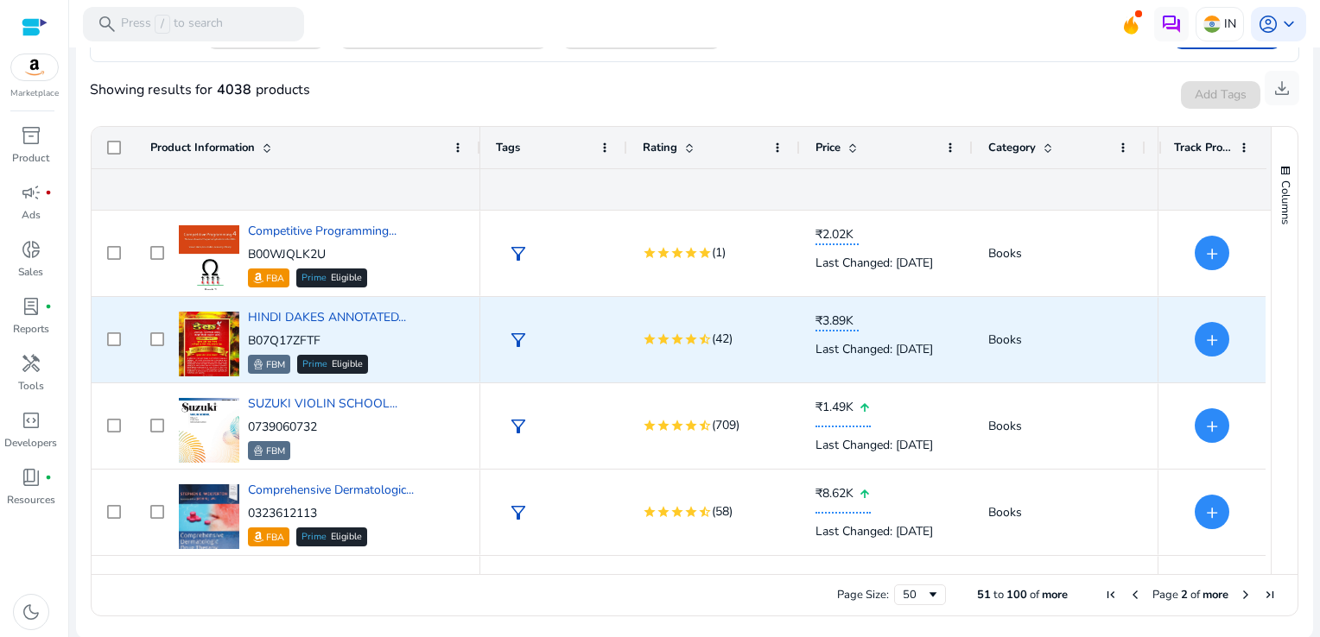
scroll to position [1382, 0]
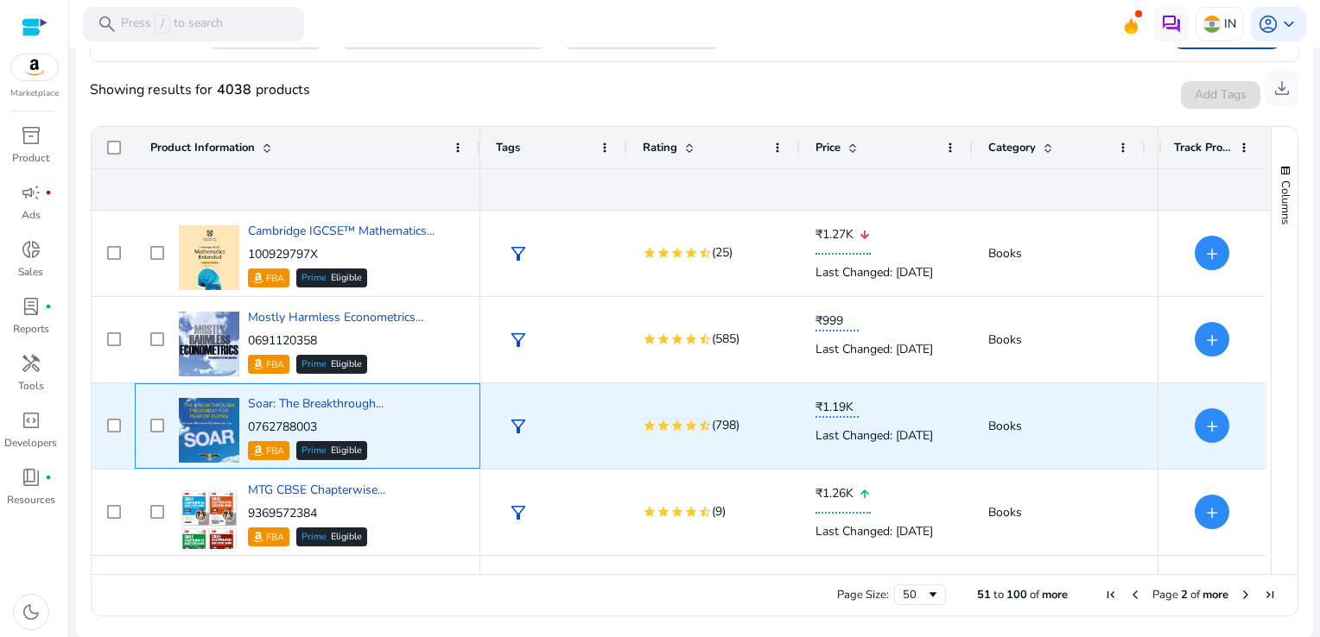
drag, startPoint x: 332, startPoint y: 429, endPoint x: 250, endPoint y: 421, distance: 81.6
click at [250, 421] on p "0762788003" at bounding box center [316, 427] width 136 height 17
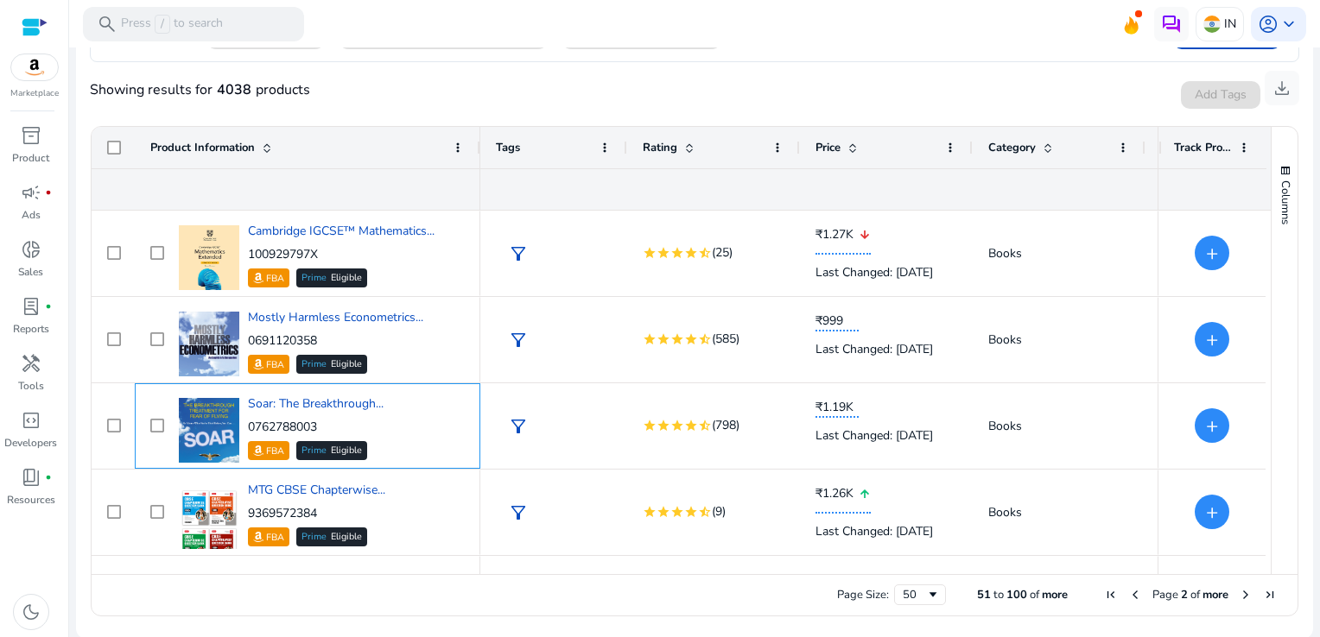
copy p "0762788003"
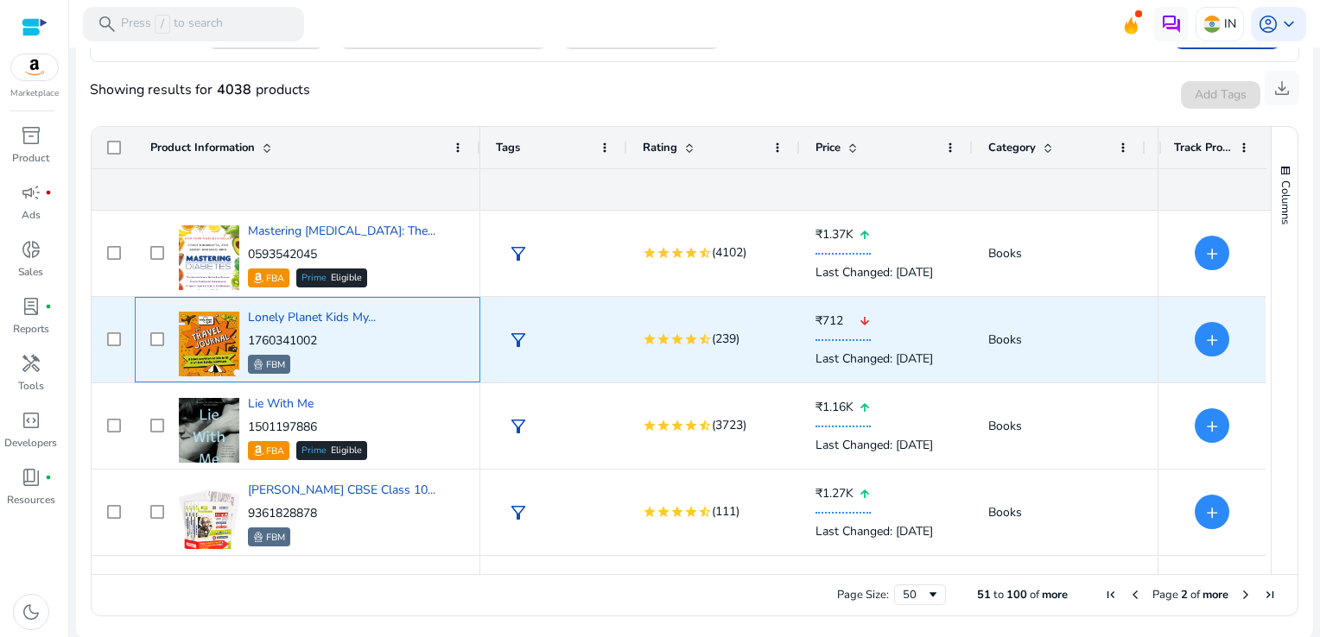
drag, startPoint x: 332, startPoint y: 338, endPoint x: 245, endPoint y: 344, distance: 86.6
click at [245, 344] on div "Lonely Planet Kids My... 1760341002 FBM" at bounding box center [319, 339] width 290 height 73
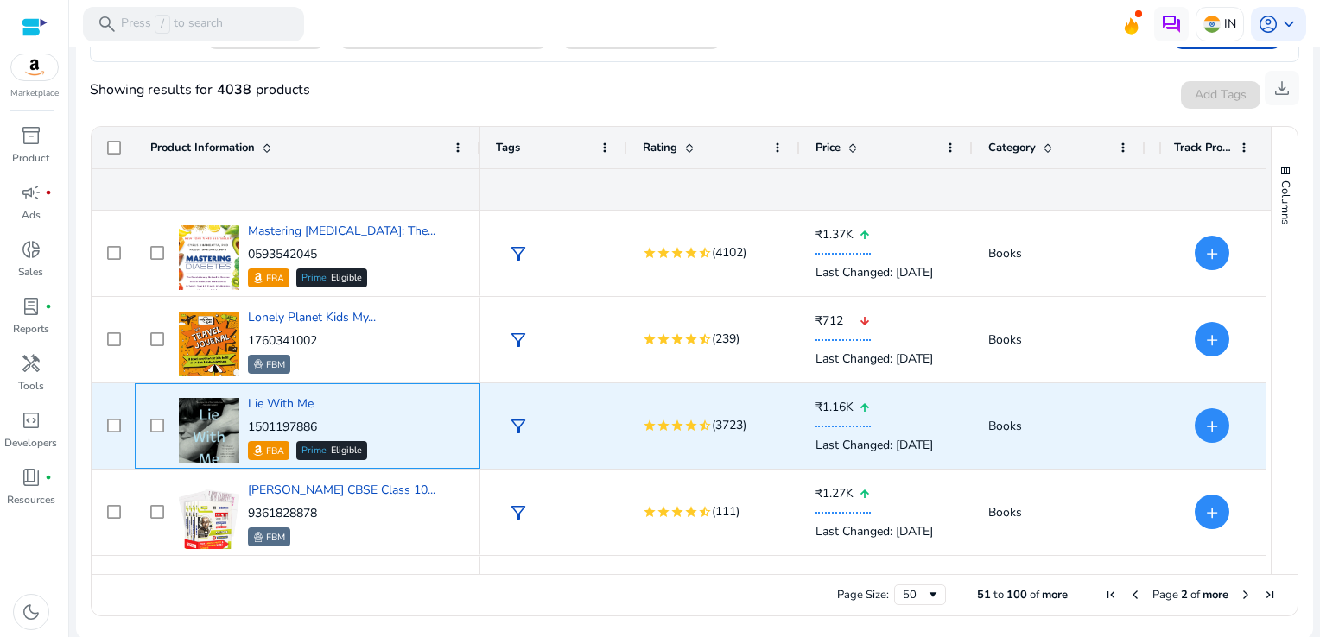
drag, startPoint x: 328, startPoint y: 422, endPoint x: 246, endPoint y: 422, distance: 82.1
click at [246, 422] on div "Lie With Me 1501197886 FBA Prime Eligible" at bounding box center [319, 426] width 290 height 73
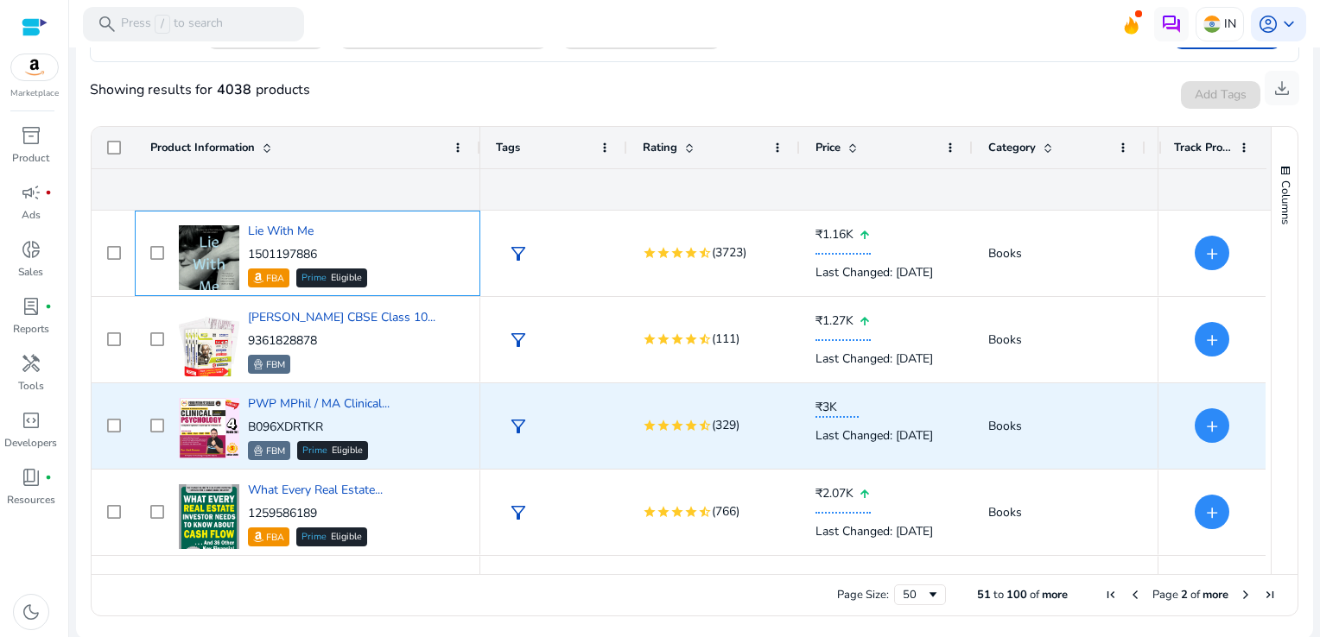
scroll to position [2591, 0]
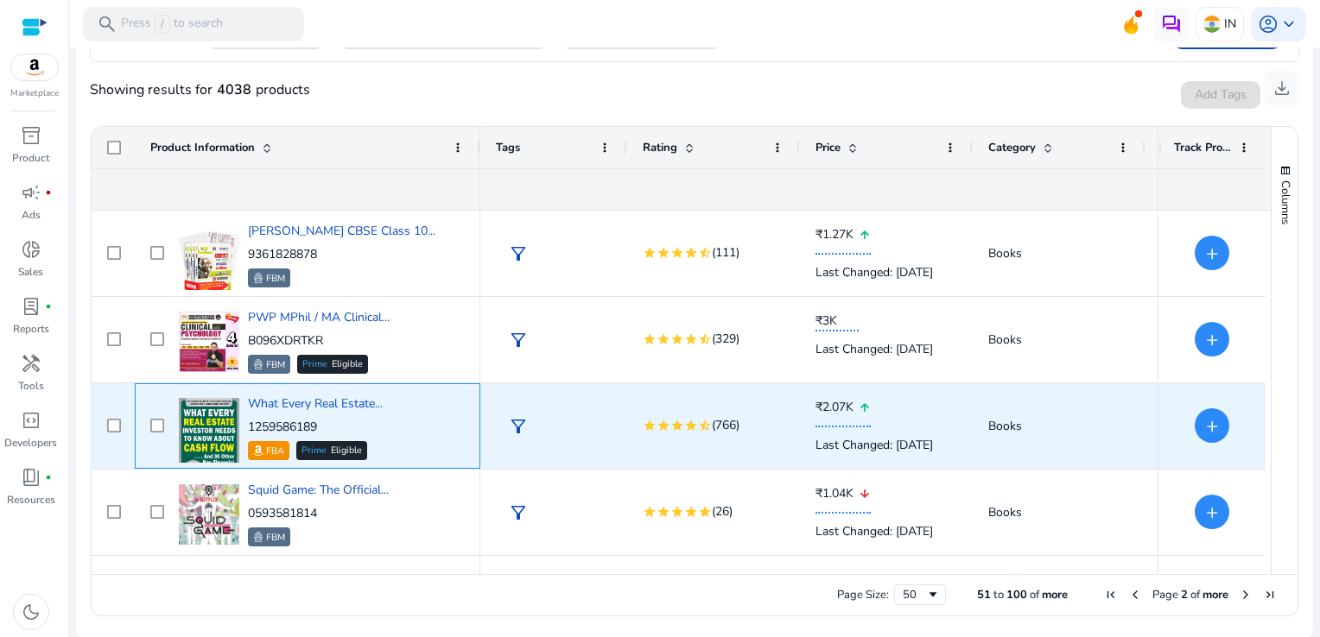
drag, startPoint x: 325, startPoint y: 427, endPoint x: 249, endPoint y: 428, distance: 76.0
click at [249, 428] on p "1259586189" at bounding box center [315, 427] width 135 height 17
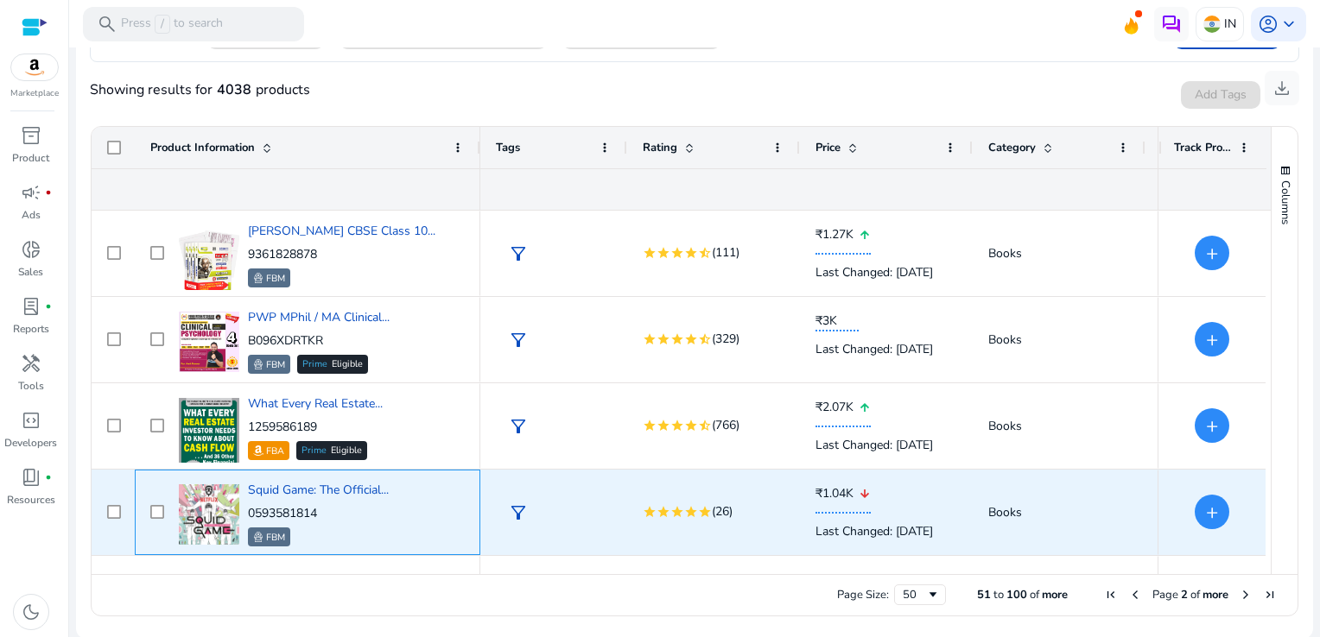
drag, startPoint x: 333, startPoint y: 510, endPoint x: 246, endPoint y: 514, distance: 87.3
click at [246, 514] on div "Squid Game: The Official... 0593581814 FBM" at bounding box center [319, 512] width 290 height 73
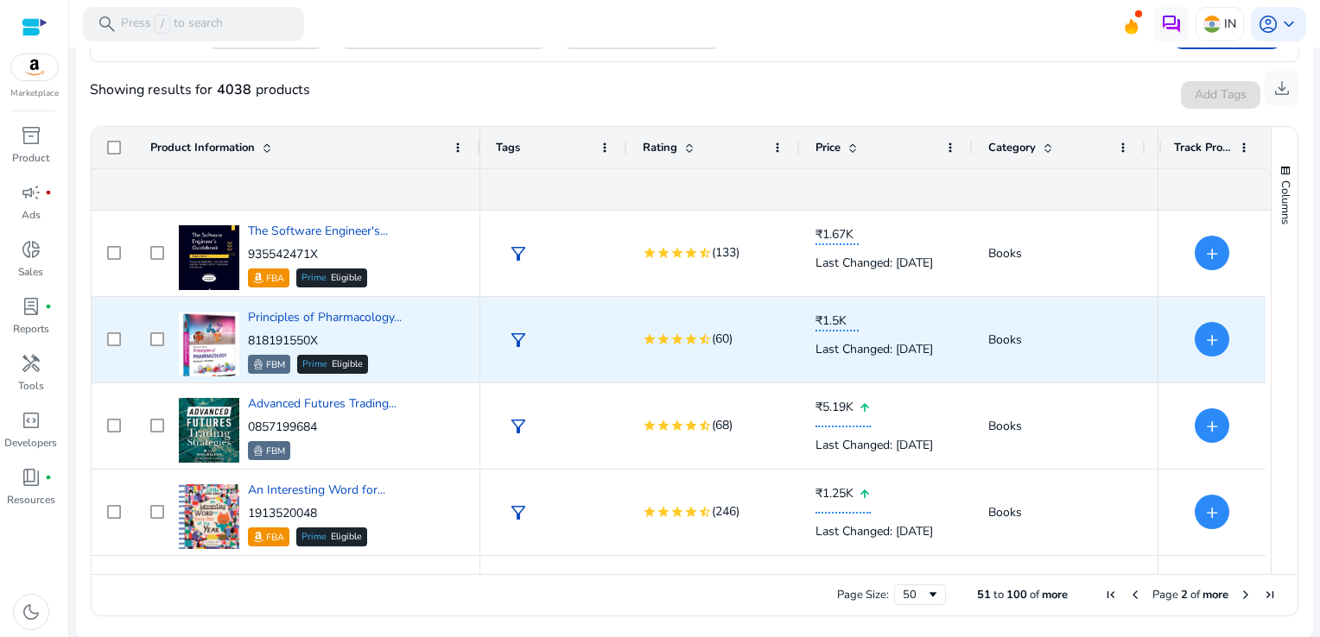
scroll to position [3282, 0]
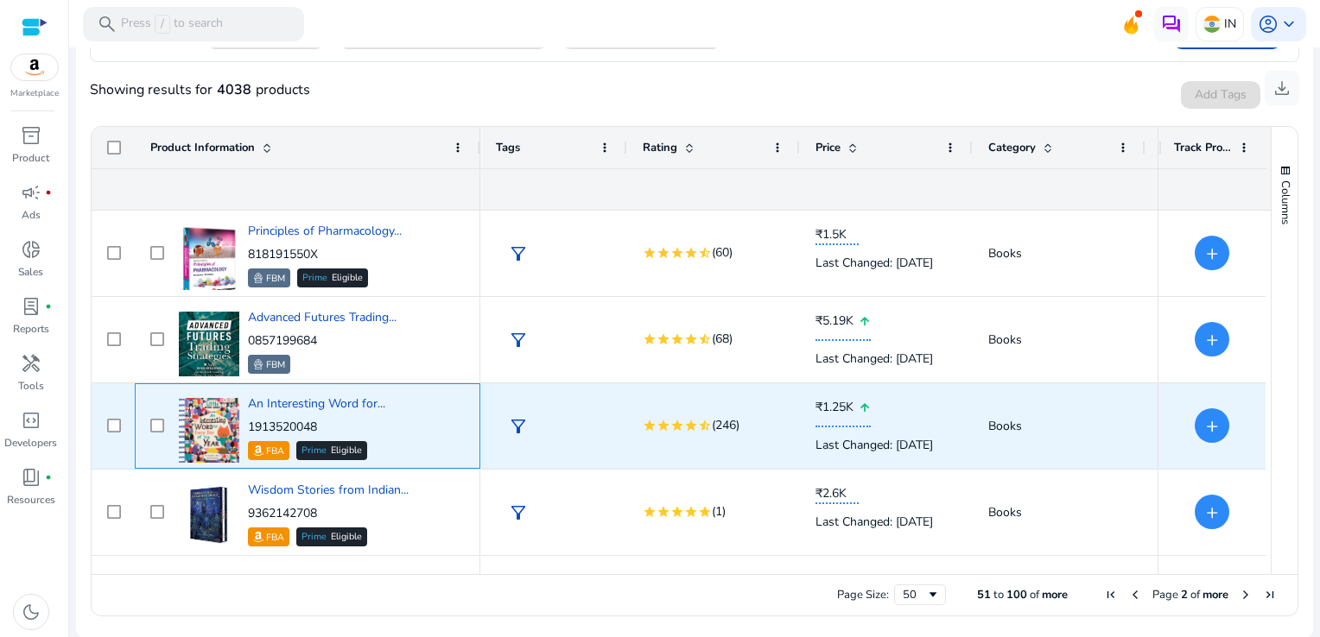
drag, startPoint x: 333, startPoint y: 417, endPoint x: 247, endPoint y: 422, distance: 86.5
click at [248, 422] on p "1913520048" at bounding box center [316, 427] width 137 height 17
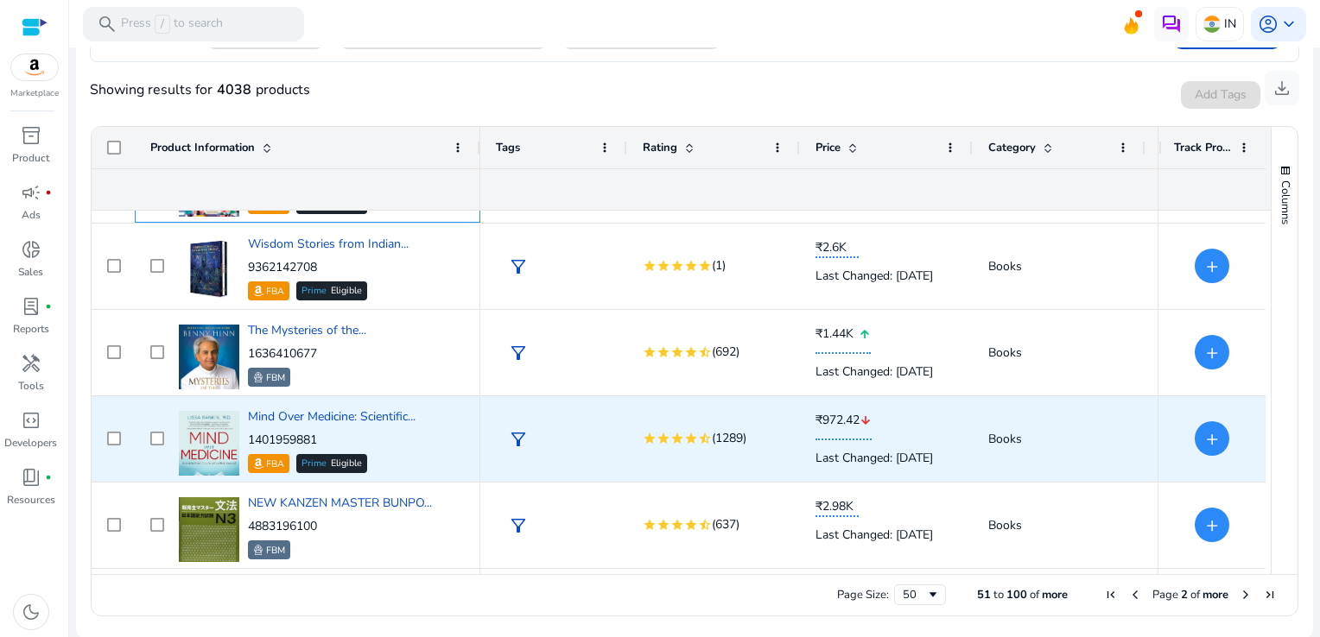
scroll to position [3541, 0]
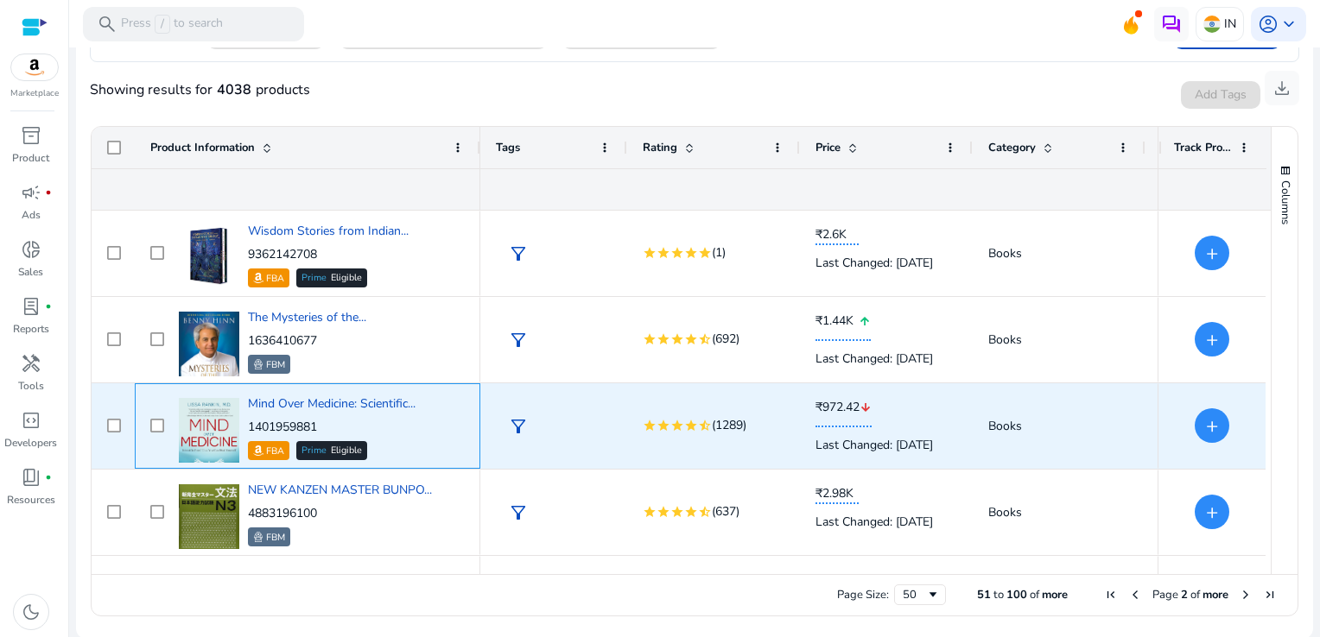
drag, startPoint x: 326, startPoint y: 430, endPoint x: 249, endPoint y: 428, distance: 77.8
click at [249, 428] on p "1401959881" at bounding box center [332, 427] width 168 height 17
copy p "1401959881"
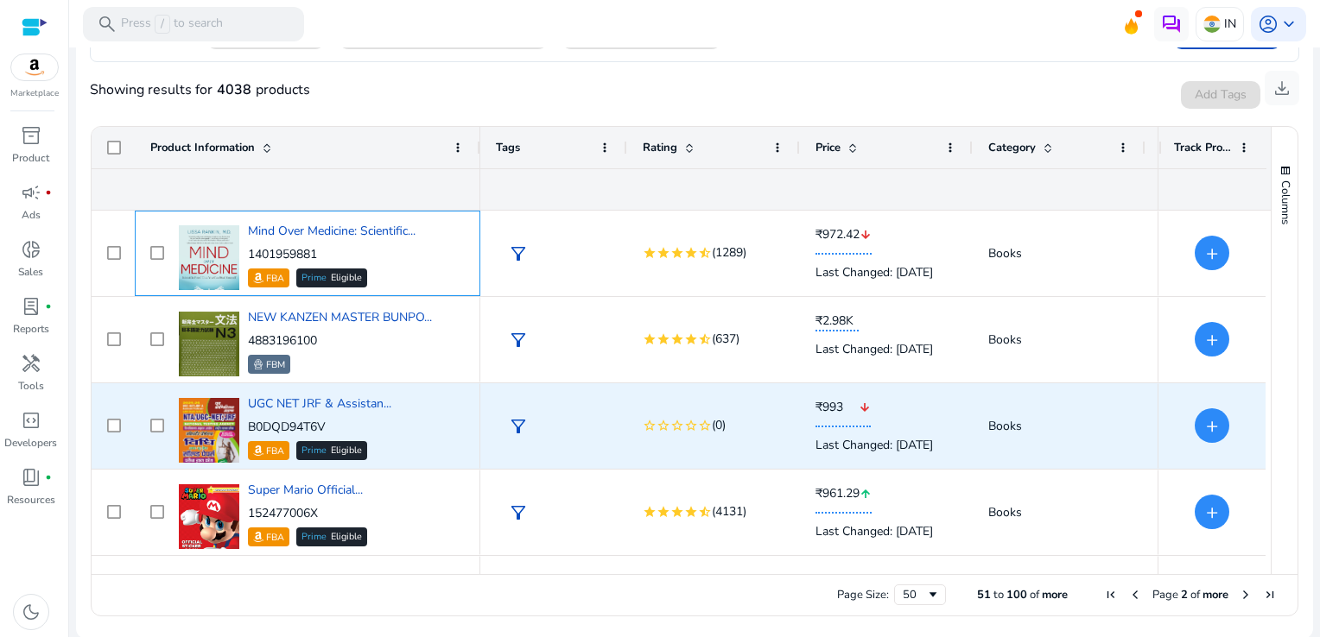
scroll to position [3887, 0]
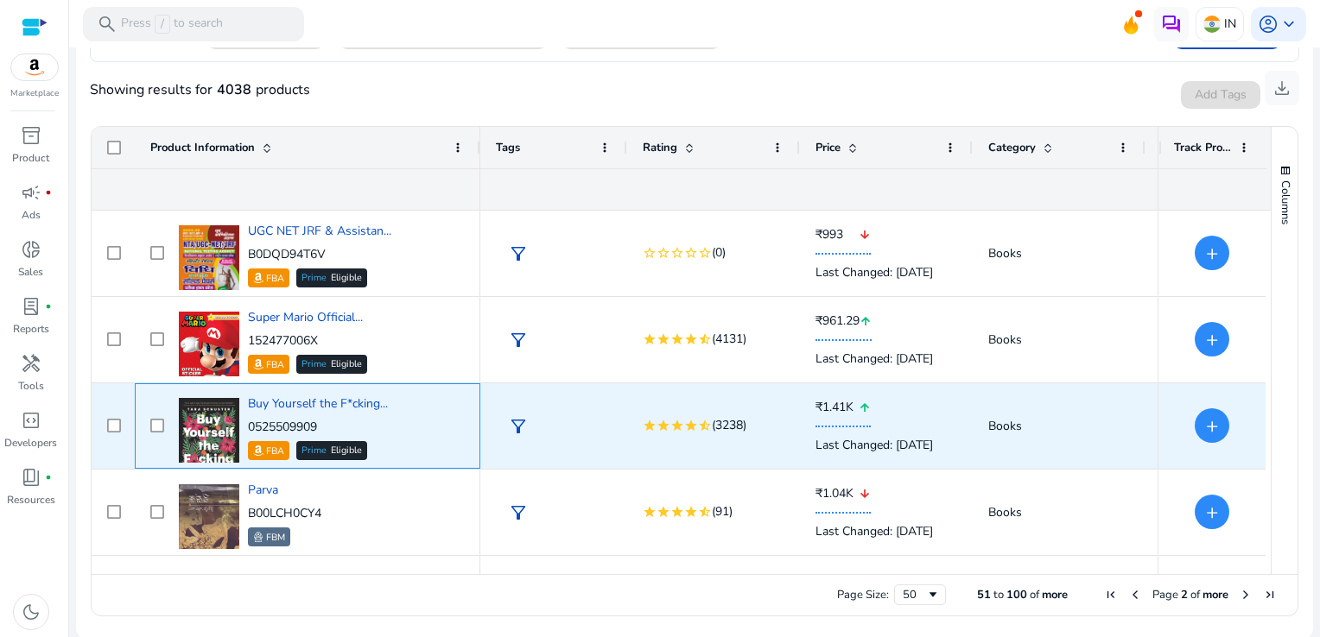
drag, startPoint x: 334, startPoint y: 423, endPoint x: 252, endPoint y: 428, distance: 82.2
click at [252, 428] on p "0525509909" at bounding box center [318, 427] width 140 height 17
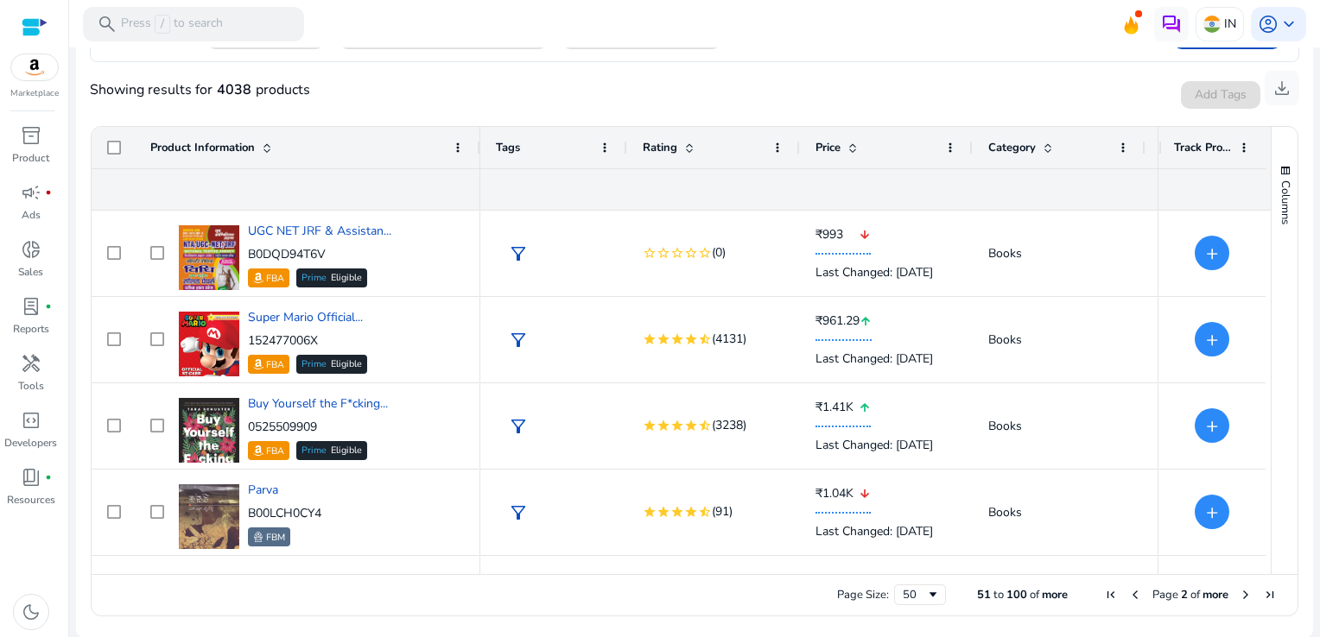
drag, startPoint x: 295, startPoint y: 333, endPoint x: 418, endPoint y: 350, distance: 124.6
click at [418, 350] on div "Super Mario Official... 152477006X FBA Prime Eligible" at bounding box center [319, 339] width 290 height 73
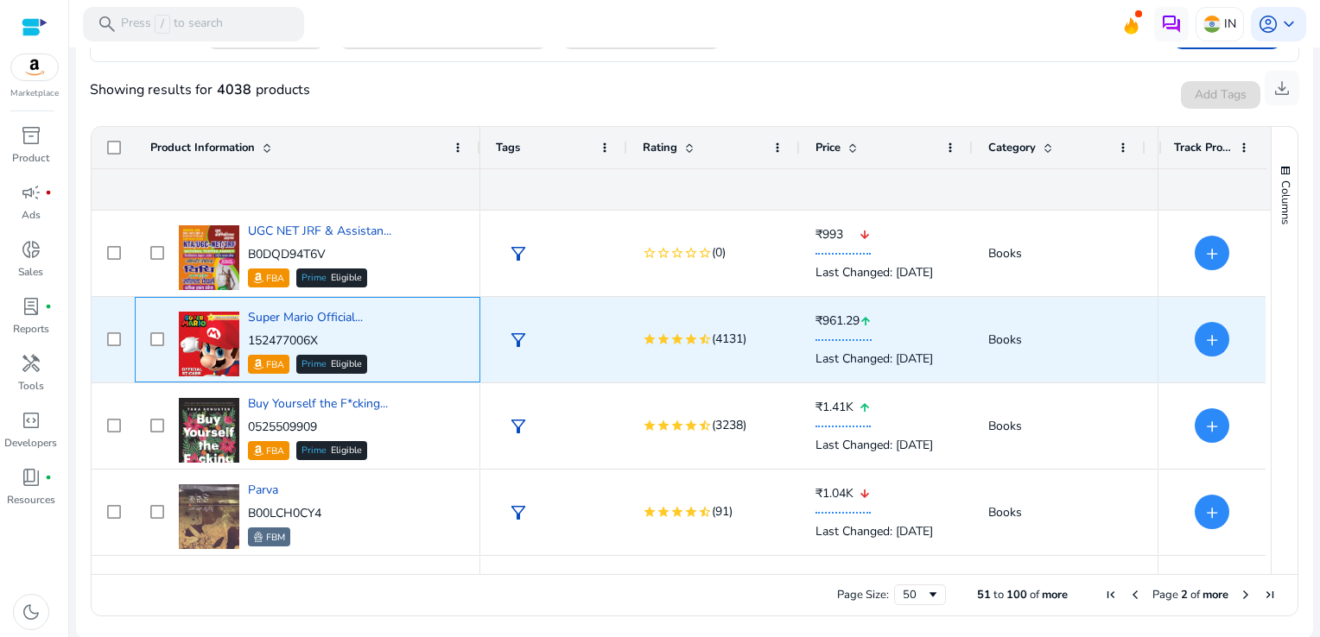
drag, startPoint x: 248, startPoint y: 338, endPoint x: 314, endPoint y: 332, distance: 66.8
click at [311, 330] on div "Super Mario Official... 152477006X FBA Prime Eligible" at bounding box center [307, 341] width 119 height 65
click at [320, 337] on p "152477006X" at bounding box center [307, 341] width 119 height 17
drag, startPoint x: 328, startPoint y: 339, endPoint x: 276, endPoint y: 341, distance: 51.9
click at [276, 341] on p "152477006X" at bounding box center [307, 341] width 119 height 17
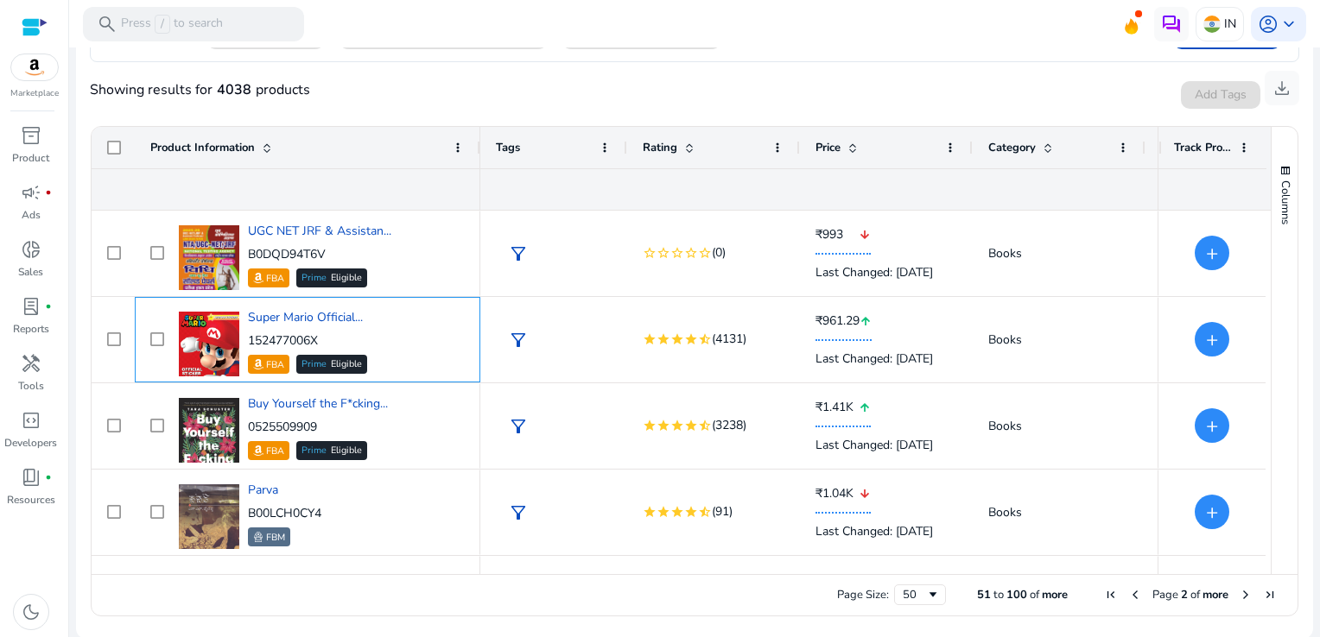
drag, startPoint x: 276, startPoint y: 341, endPoint x: 339, endPoint y: 340, distance: 63.1
click at [339, 340] on p "152477006X" at bounding box center [307, 341] width 119 height 17
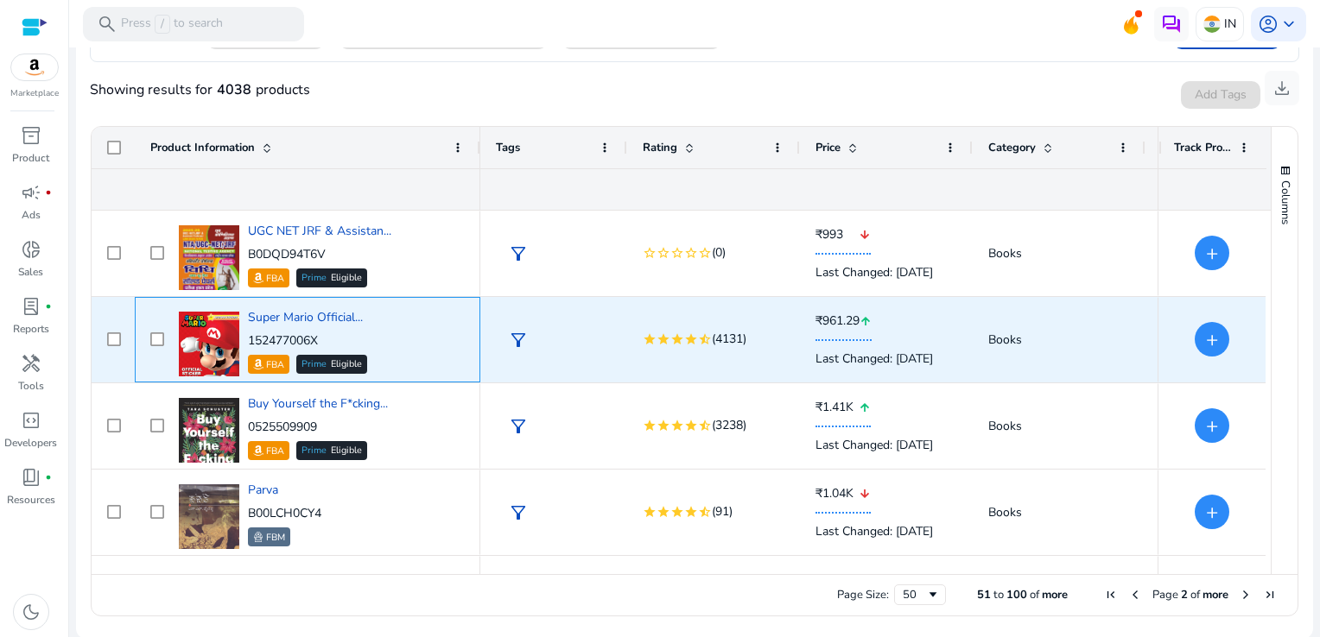
click at [334, 340] on p "152477006X" at bounding box center [307, 341] width 119 height 17
drag, startPoint x: 334, startPoint y: 340, endPoint x: 250, endPoint y: 344, distance: 84.7
click at [250, 344] on p "152477006X" at bounding box center [307, 341] width 119 height 17
copy p "152477006X"
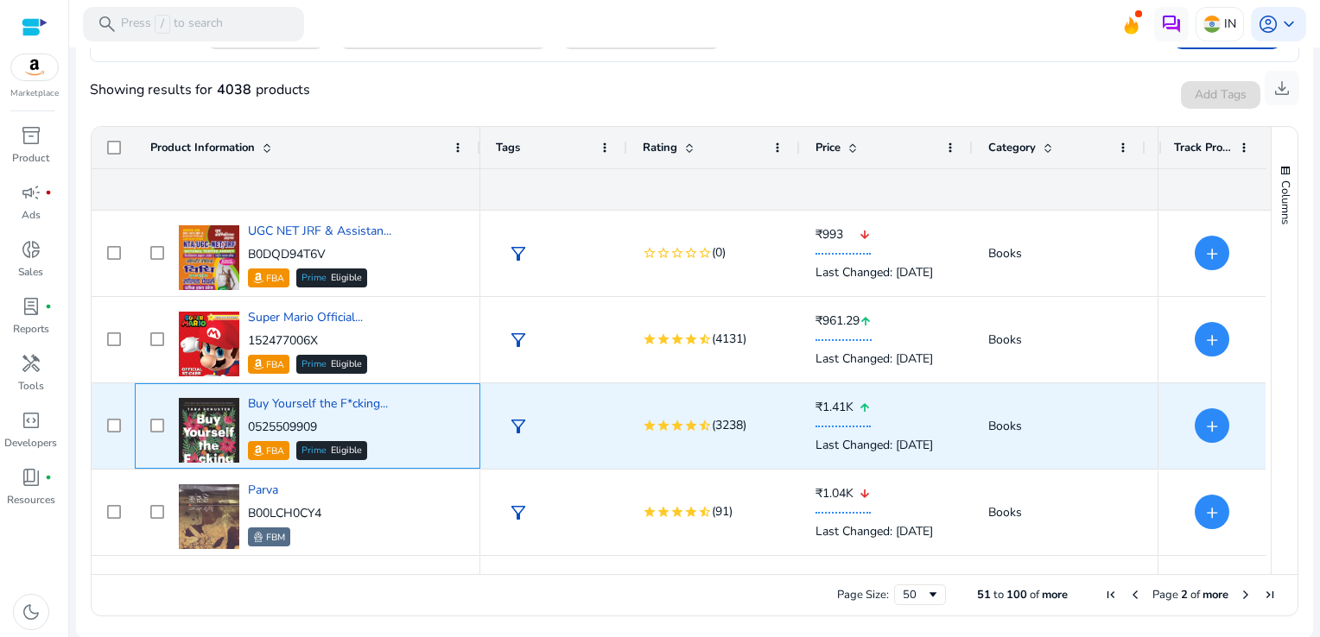
drag, startPoint x: 333, startPoint y: 430, endPoint x: 249, endPoint y: 430, distance: 84.6
click at [249, 430] on p "0525509909" at bounding box center [318, 427] width 140 height 17
copy p "0525509909"
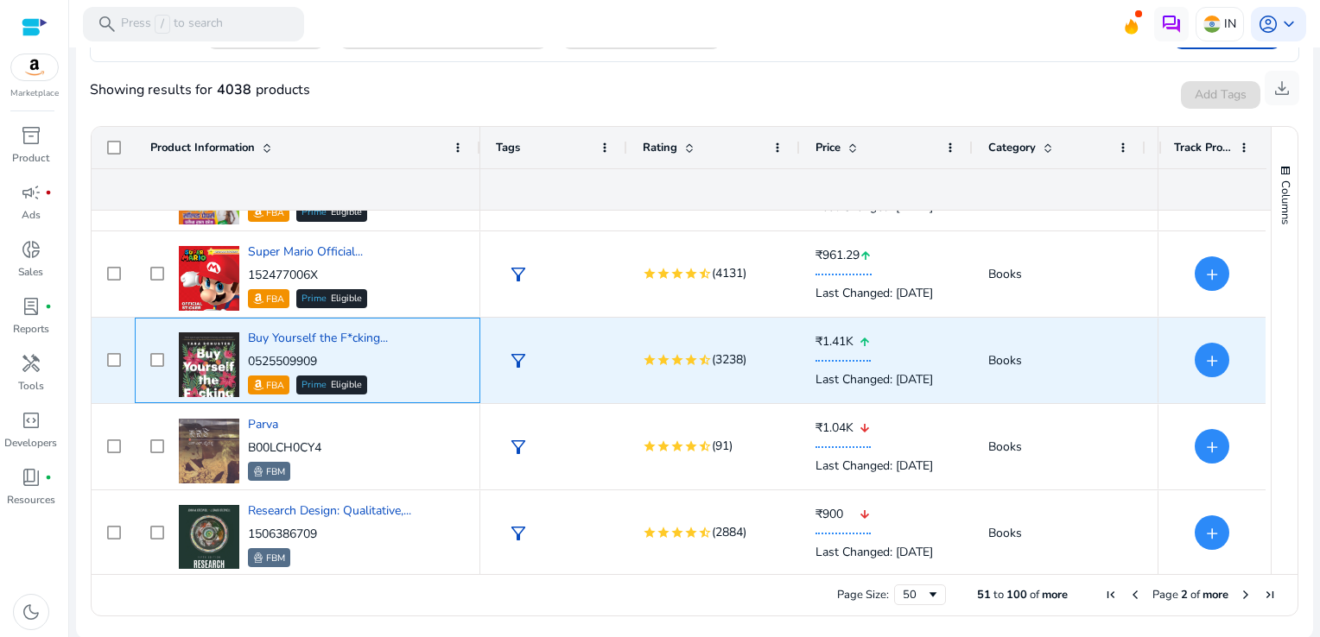
scroll to position [3959, 0]
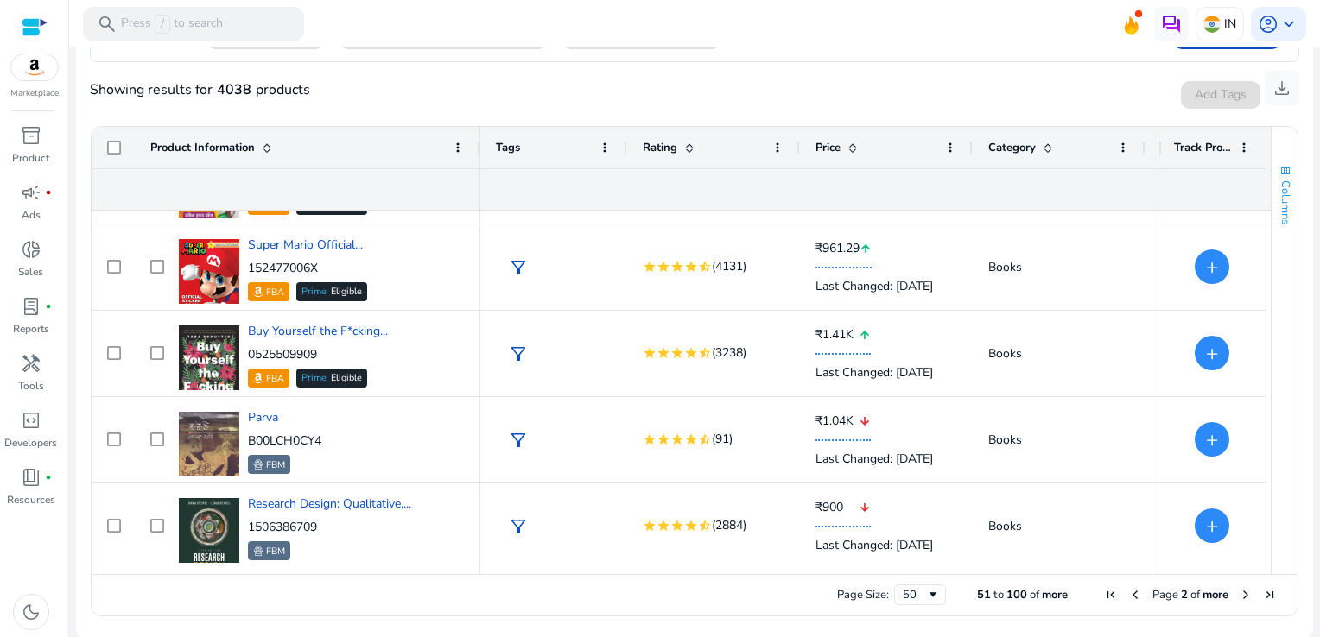
click at [1277, 199] on span "Columns" at bounding box center [1285, 203] width 16 height 44
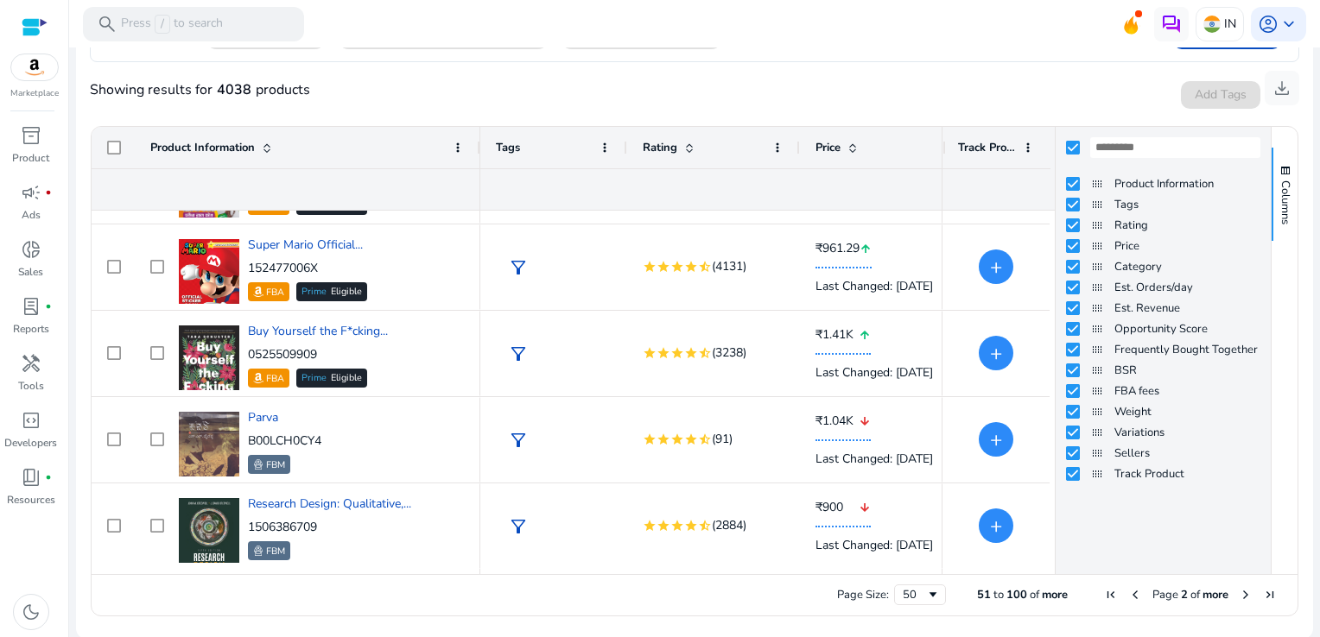
click at [1114, 101] on div "Showing results for 4038 products Add Tags Track Product download" at bounding box center [694, 89] width 1209 height 55
click at [1278, 185] on span "Columns" at bounding box center [1285, 203] width 16 height 44
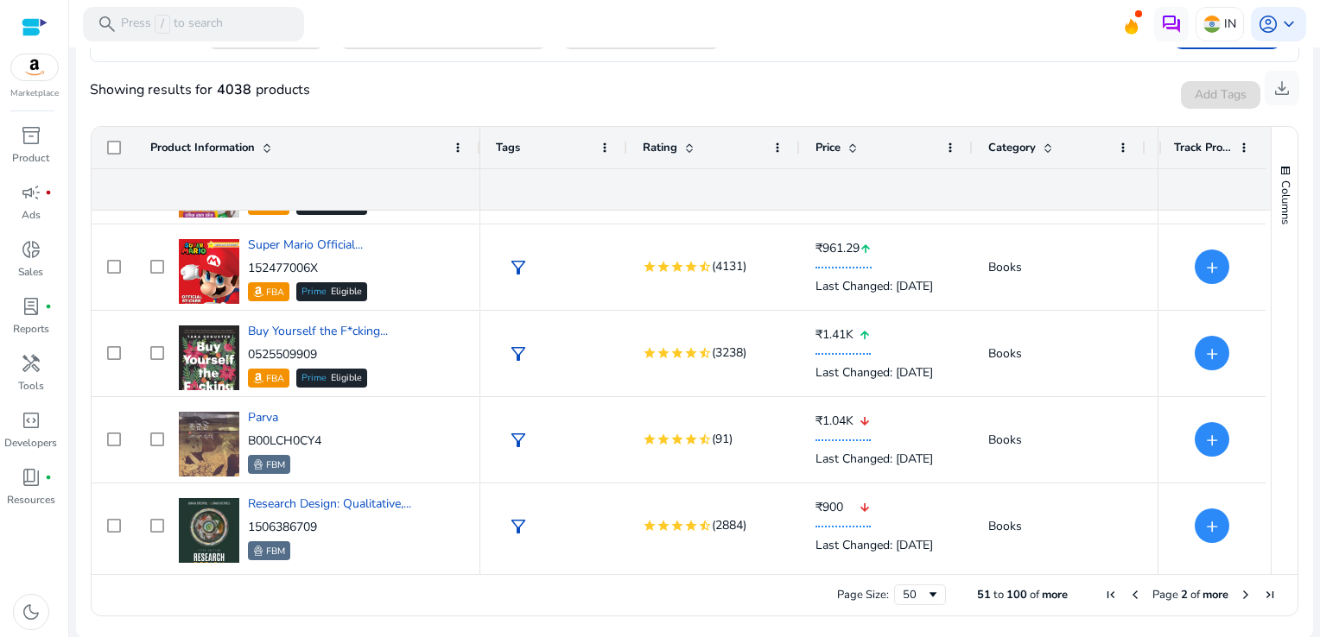
click at [1239, 595] on span "Next Page" at bounding box center [1246, 595] width 14 height 14
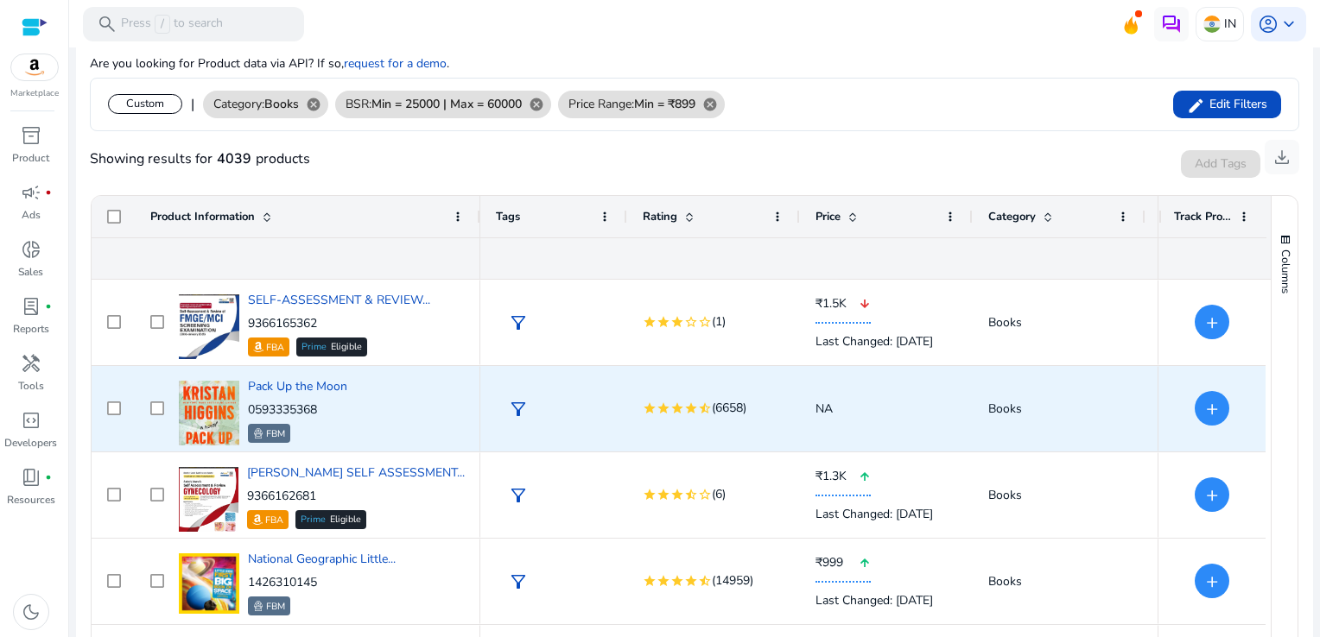
scroll to position [259, 0]
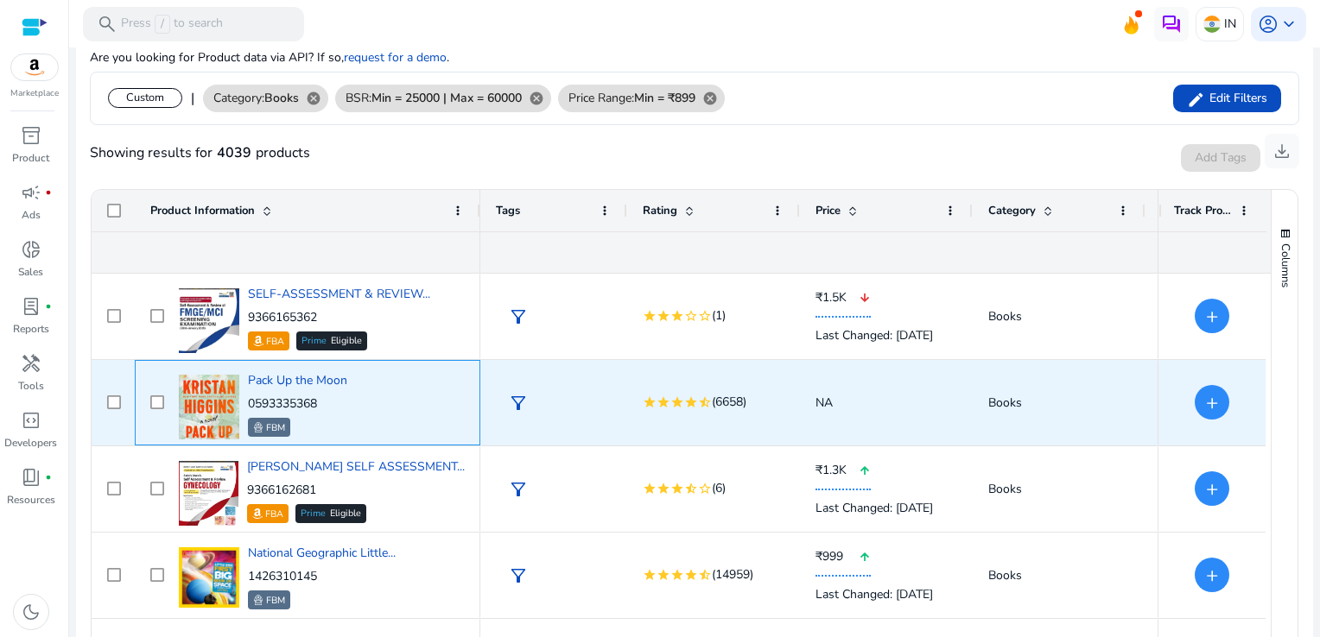
drag, startPoint x: 327, startPoint y: 400, endPoint x: 246, endPoint y: 409, distance: 81.6
click at [246, 409] on div "Pack Up the Moon 0593335368 FBM" at bounding box center [319, 402] width 290 height 73
copy p "0593335368"
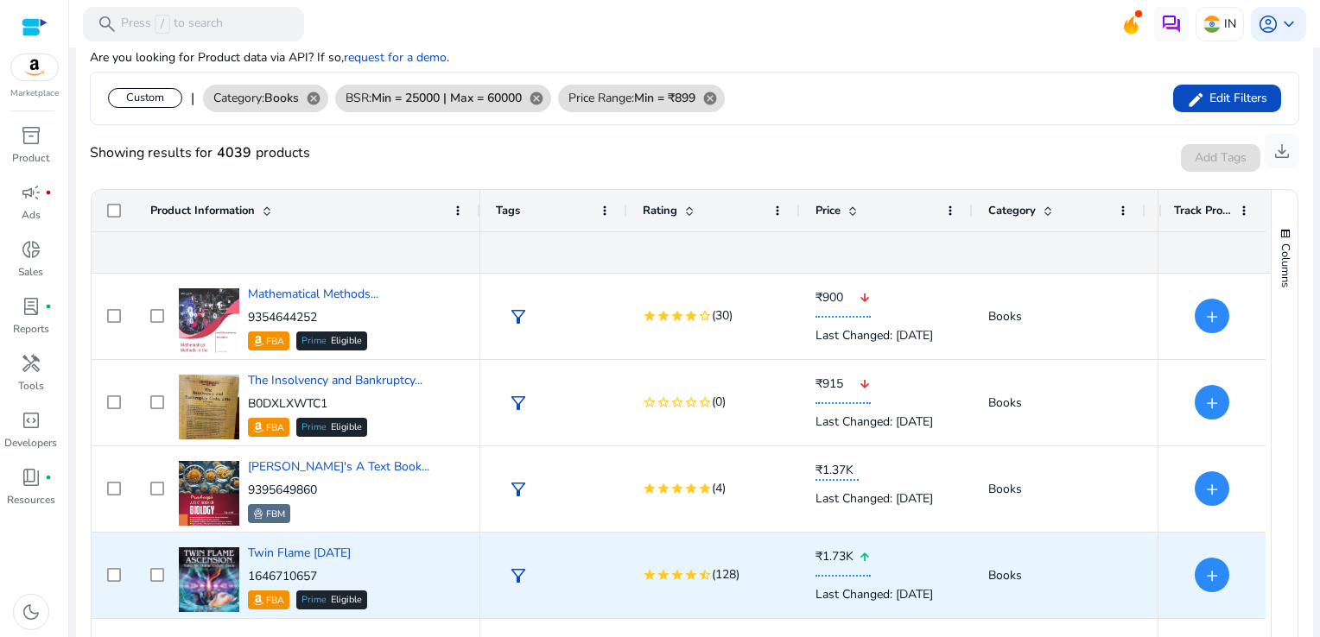
scroll to position [0, 0]
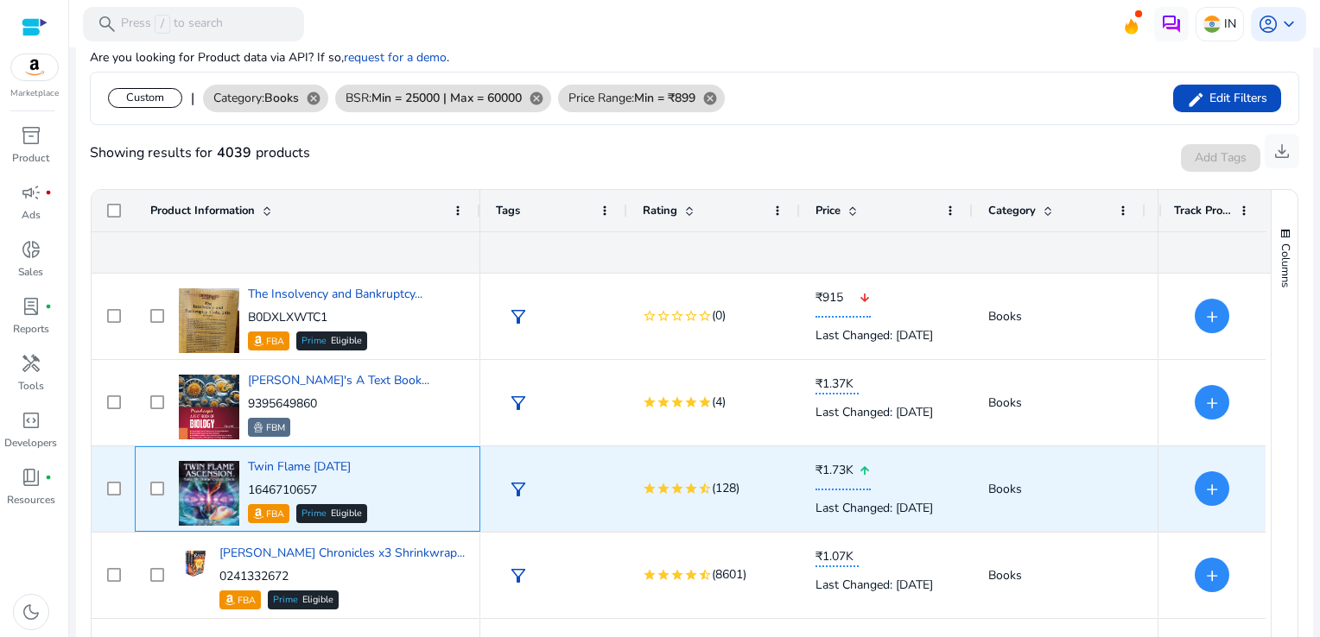
drag, startPoint x: 317, startPoint y: 490, endPoint x: 249, endPoint y: 485, distance: 68.4
click at [249, 485] on p "1646710657" at bounding box center [307, 490] width 119 height 17
copy p "1646710657"
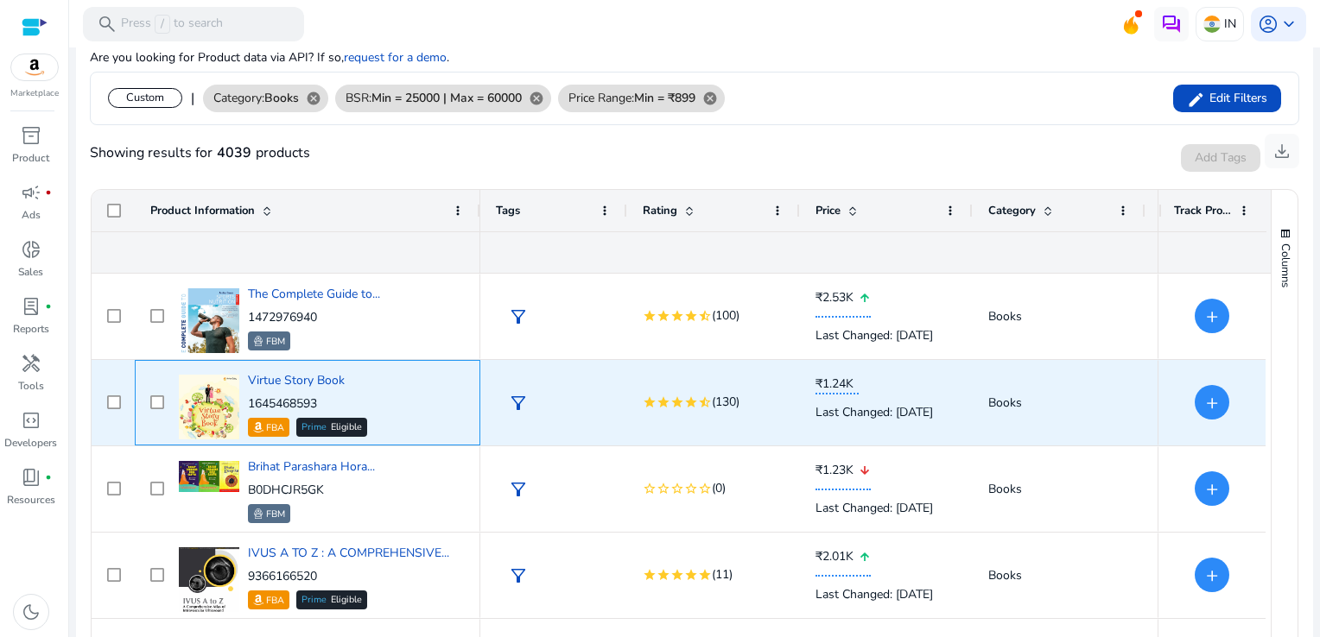
drag, startPoint x: 324, startPoint y: 400, endPoint x: 287, endPoint y: 403, distance: 37.3
click at [287, 403] on p "1645468593" at bounding box center [307, 404] width 119 height 17
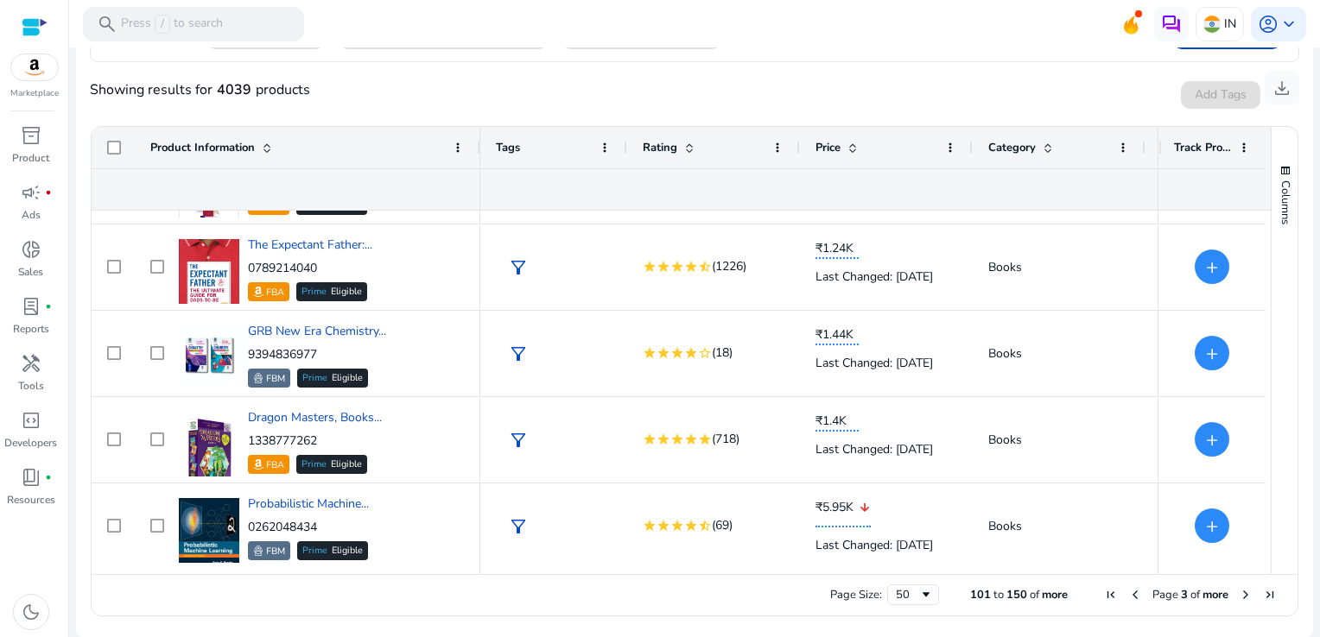
click at [1241, 593] on span "Next Page" at bounding box center [1246, 595] width 14 height 14
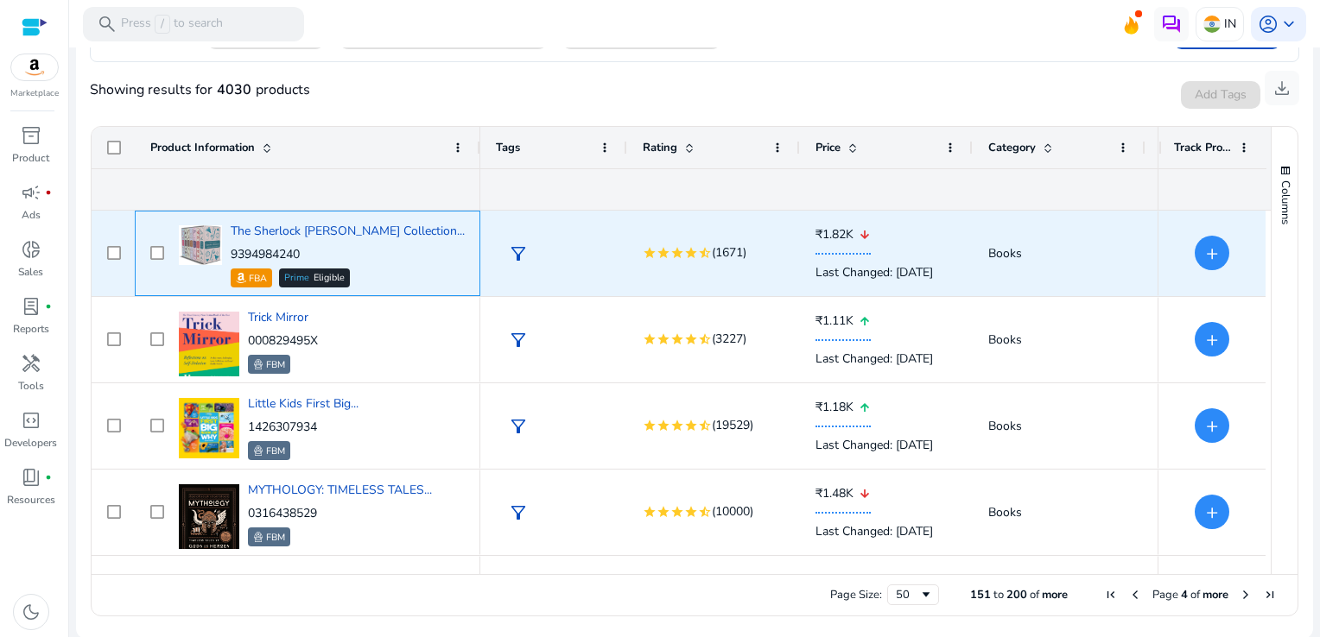
drag, startPoint x: 322, startPoint y: 254, endPoint x: 250, endPoint y: 257, distance: 71.7
click at [250, 257] on p "9394984240" at bounding box center [348, 254] width 234 height 17
copy p "9394984240"
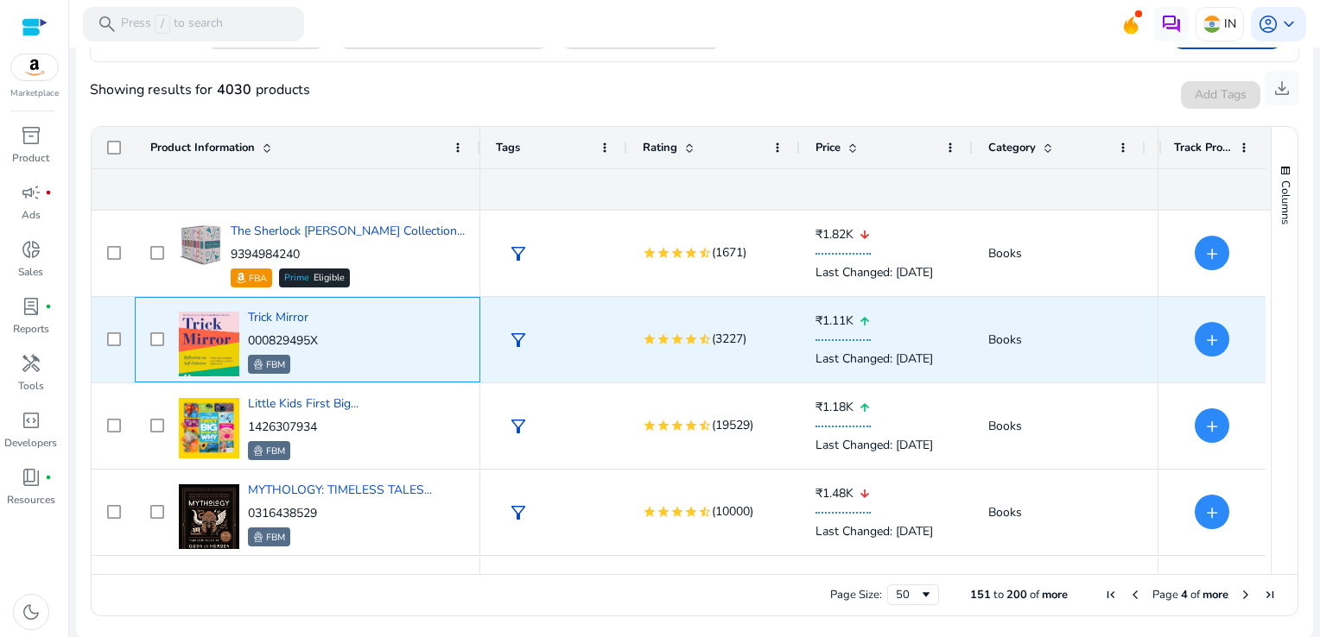
drag, startPoint x: 321, startPoint y: 339, endPoint x: 246, endPoint y: 344, distance: 75.3
click at [246, 344] on div "Trick Mirror 000829495X FBM" at bounding box center [319, 339] width 290 height 73
copy p "000829495X"
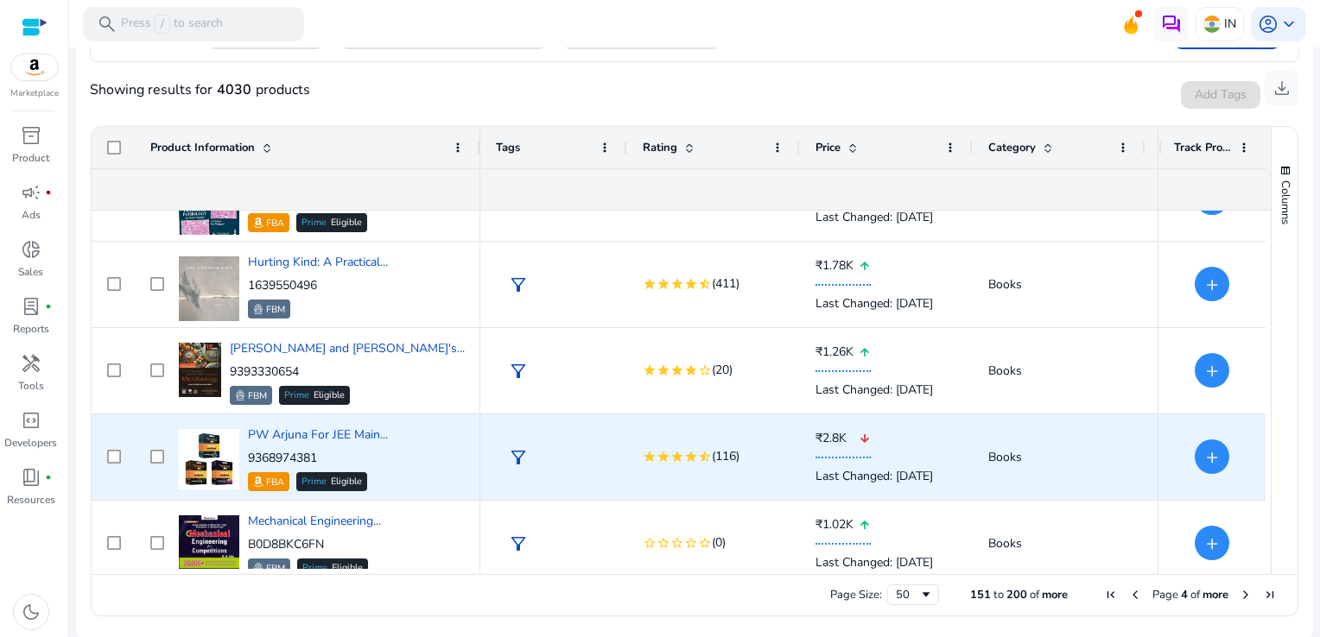
scroll to position [864, 0]
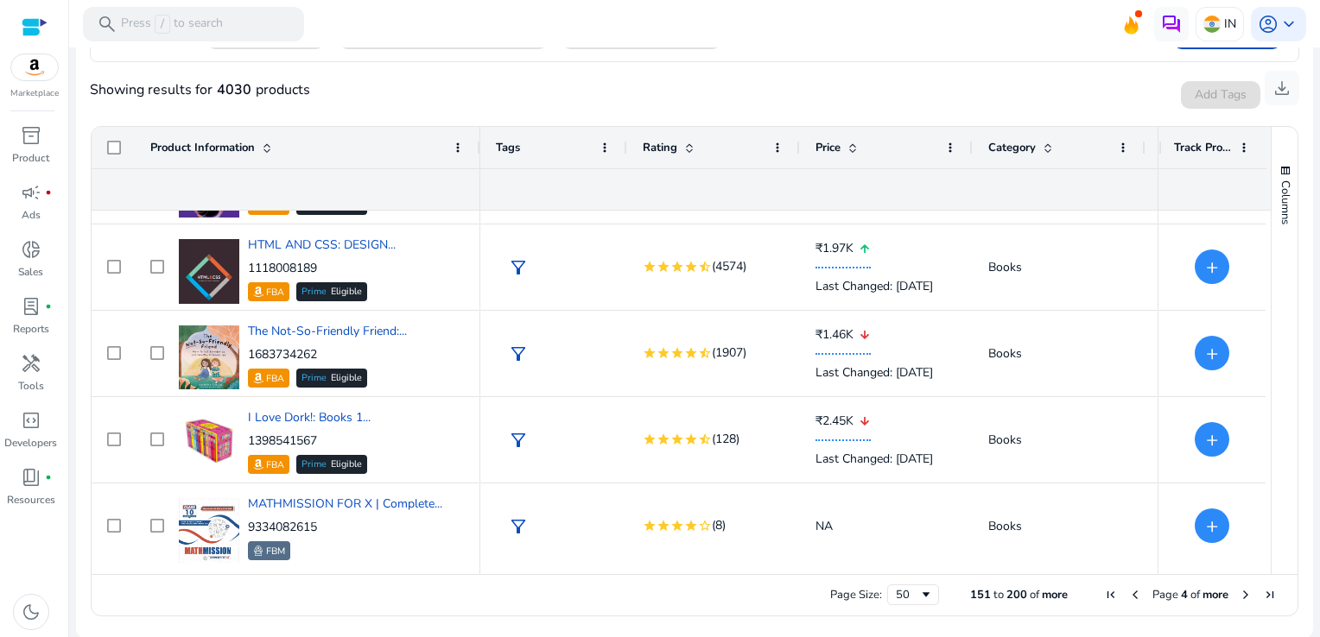
click at [1239, 590] on span "Next Page" at bounding box center [1246, 595] width 14 height 14
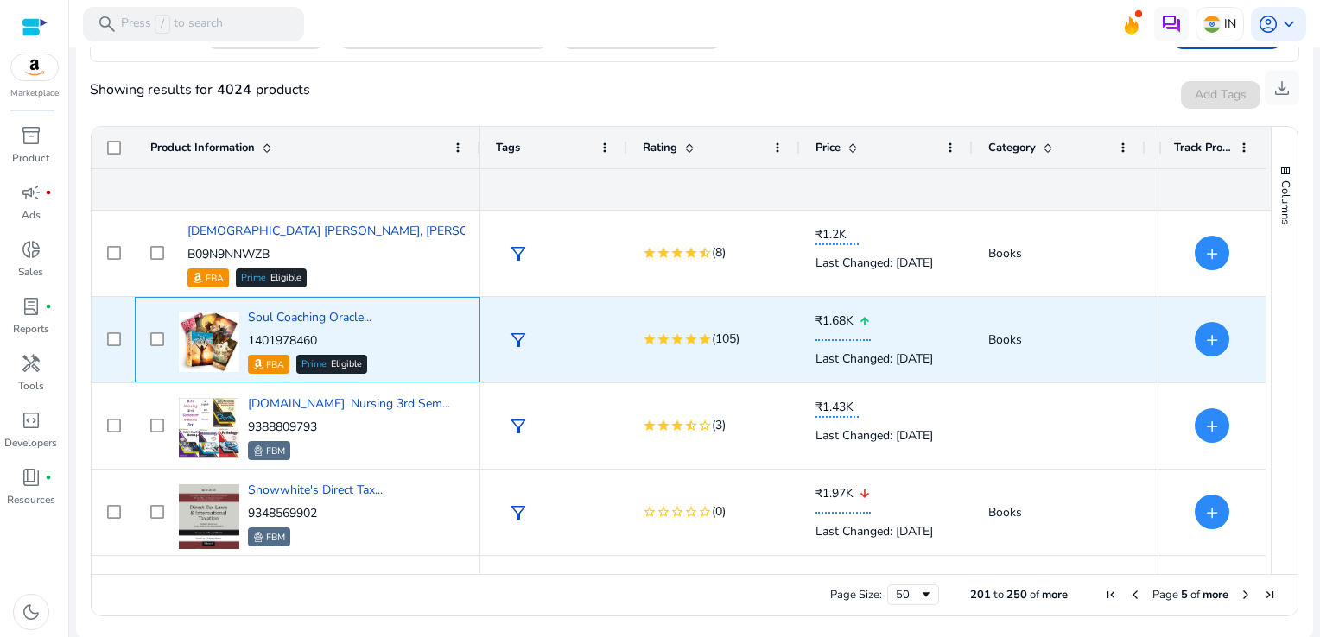
drag, startPoint x: 326, startPoint y: 333, endPoint x: 249, endPoint y: 345, distance: 78.5
click at [249, 345] on p "1401978460" at bounding box center [310, 341] width 124 height 17
copy p "1401978460"
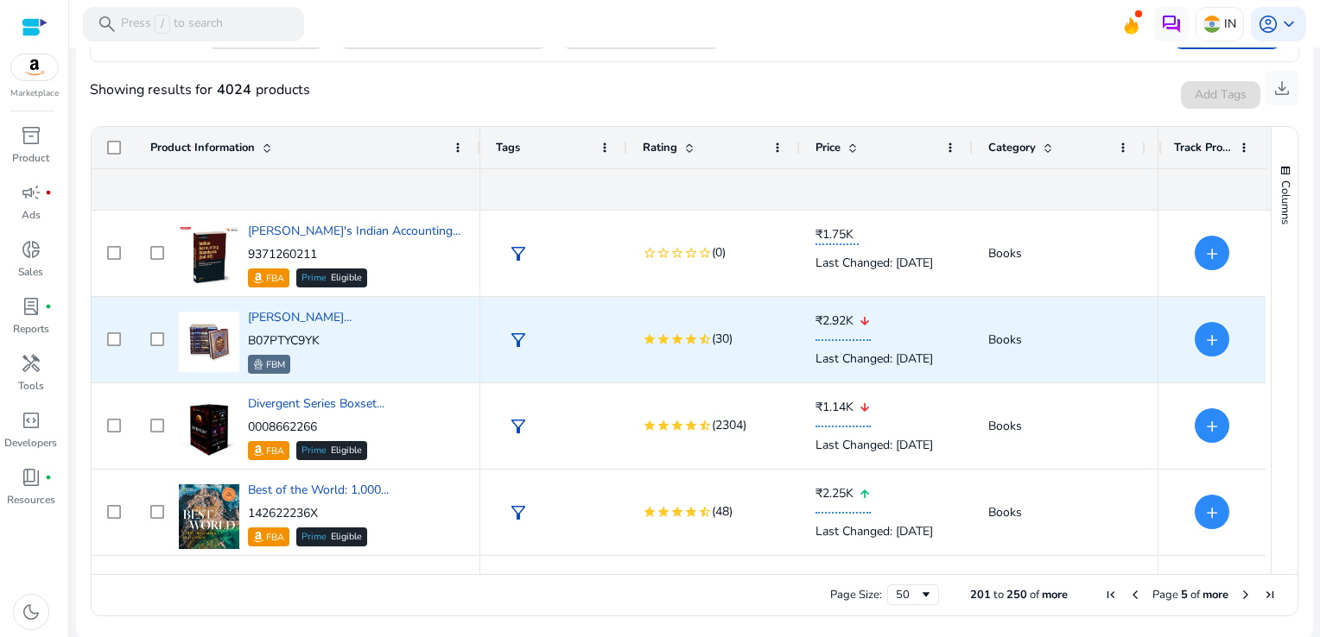
scroll to position [3023, 0]
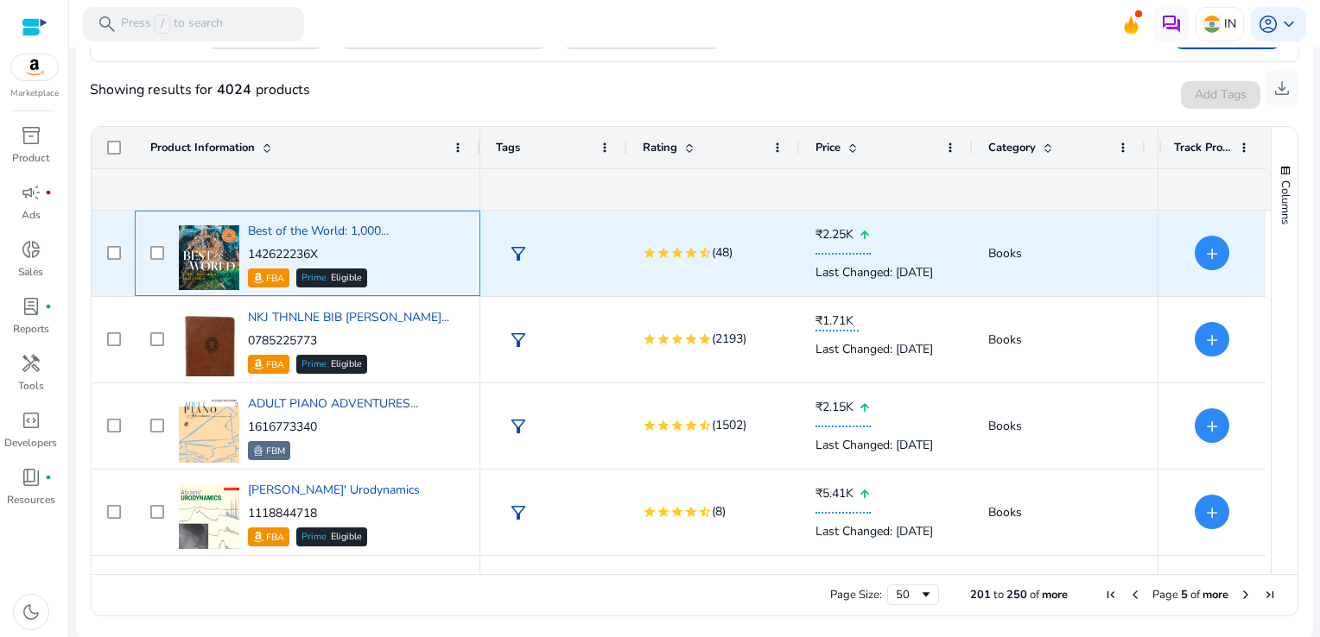
drag, startPoint x: 324, startPoint y: 253, endPoint x: 249, endPoint y: 257, distance: 75.3
click at [249, 257] on p "142622236X" at bounding box center [318, 254] width 141 height 17
copy p "142622236X"
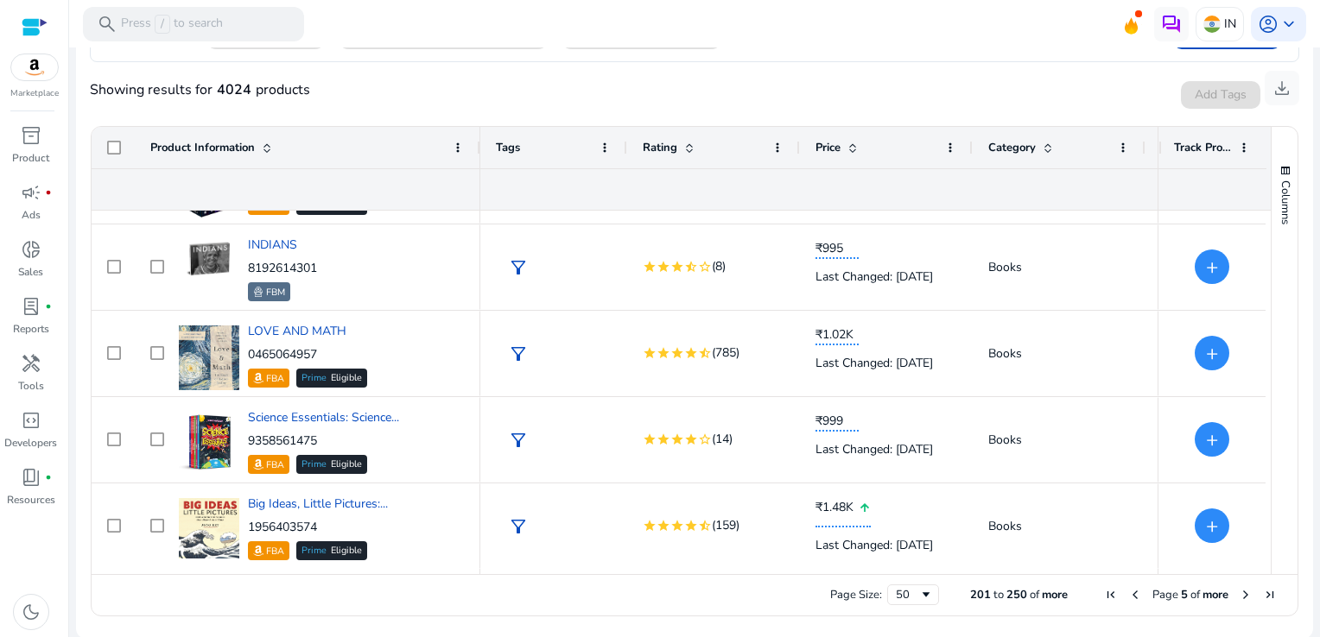
click at [1240, 595] on span "Next Page" at bounding box center [1246, 595] width 14 height 14
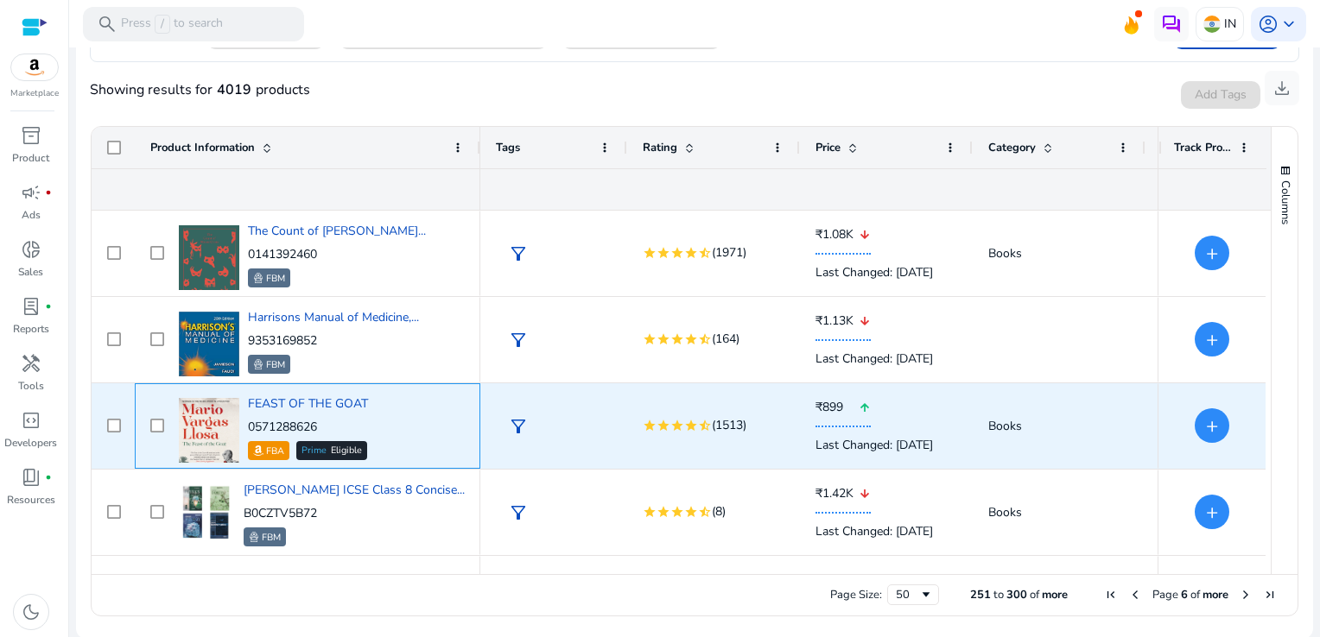
drag, startPoint x: 326, startPoint y: 423, endPoint x: 249, endPoint y: 428, distance: 77.0
click at [249, 428] on p "0571288626" at bounding box center [308, 427] width 120 height 17
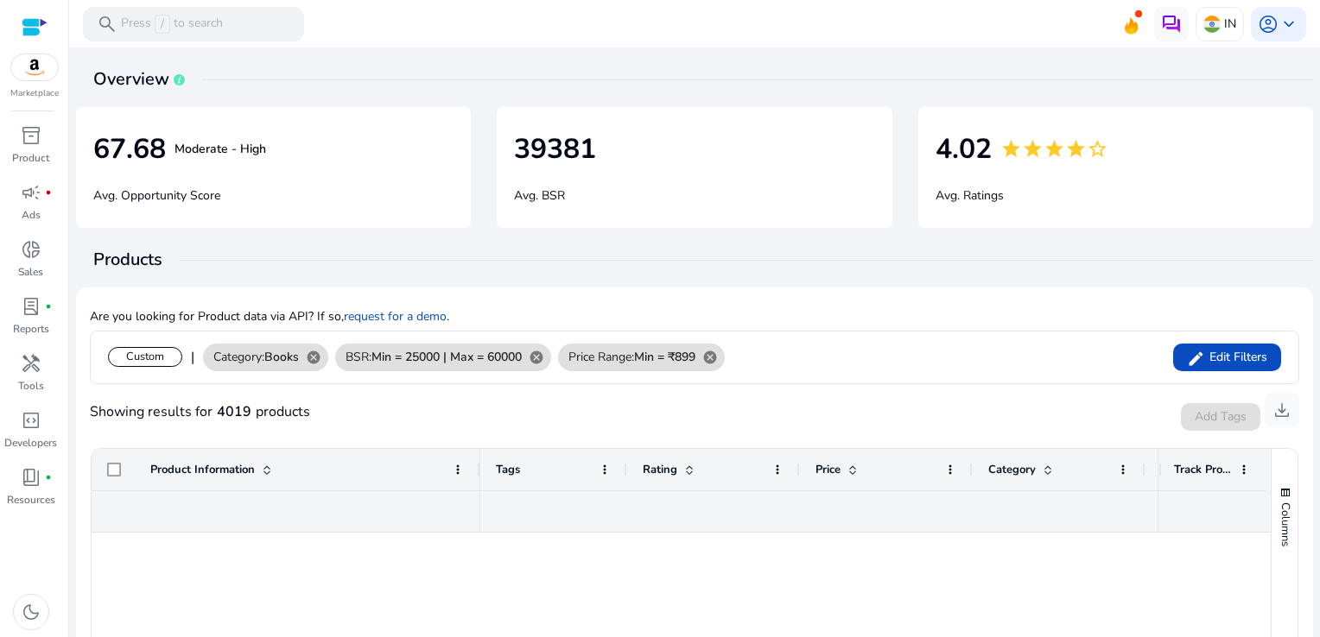
scroll to position [1555, 0]
